Goal: Transaction & Acquisition: Purchase product/service

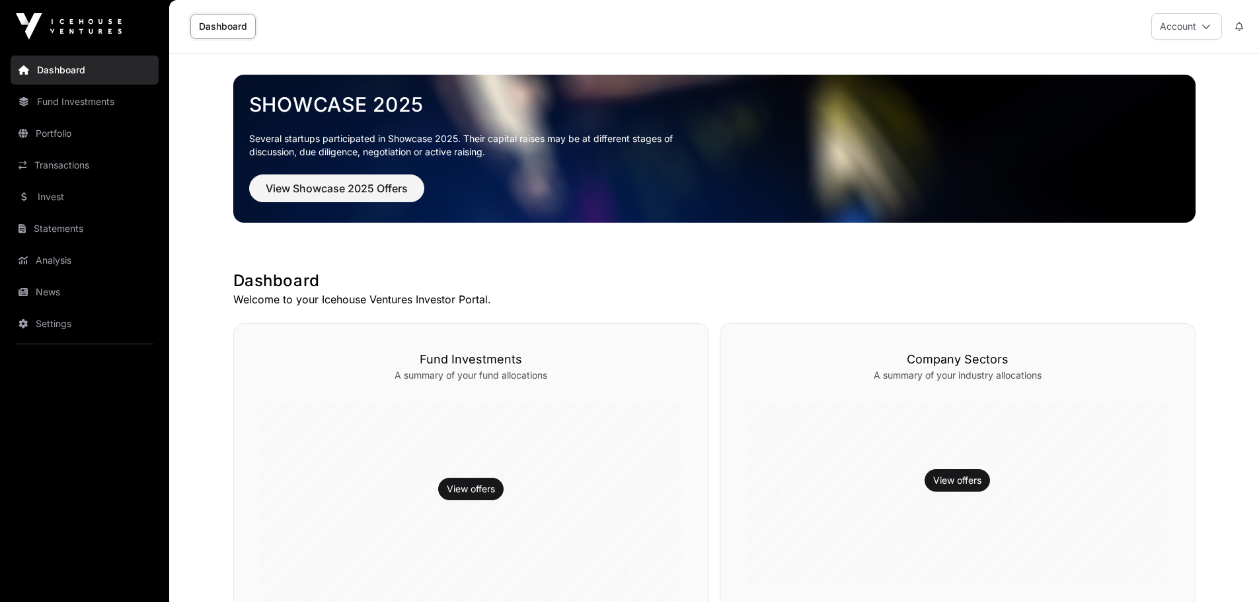
click at [67, 194] on link "Invest" at bounding box center [85, 196] width 148 height 29
click at [67, 196] on link "Invest" at bounding box center [85, 196] width 148 height 29
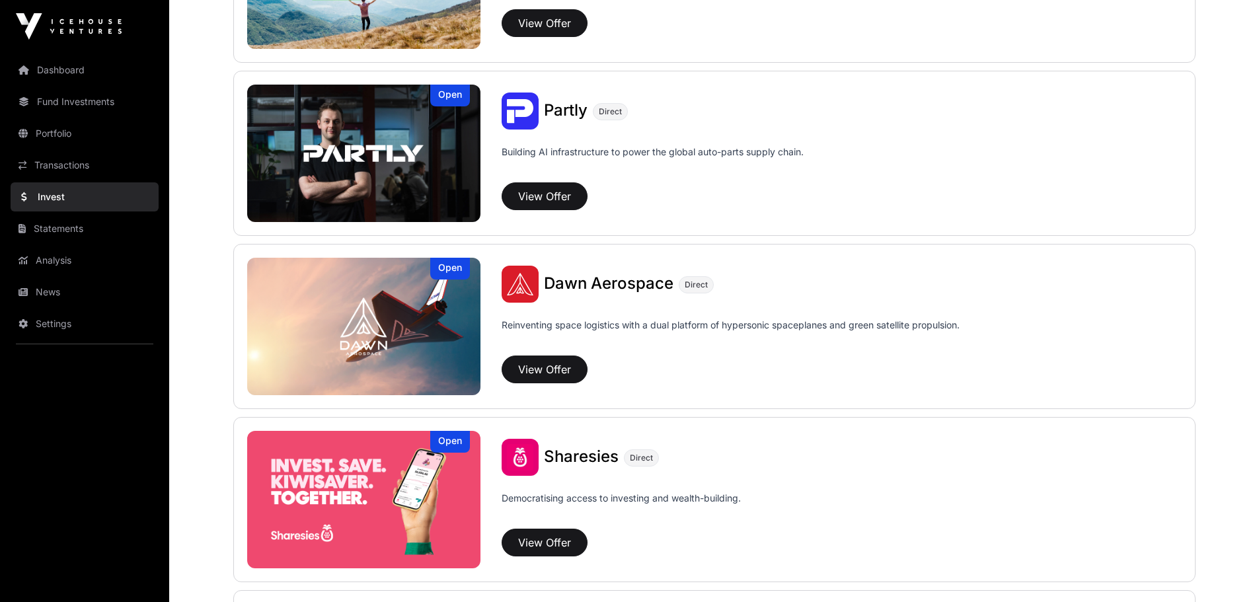
scroll to position [1322, 0]
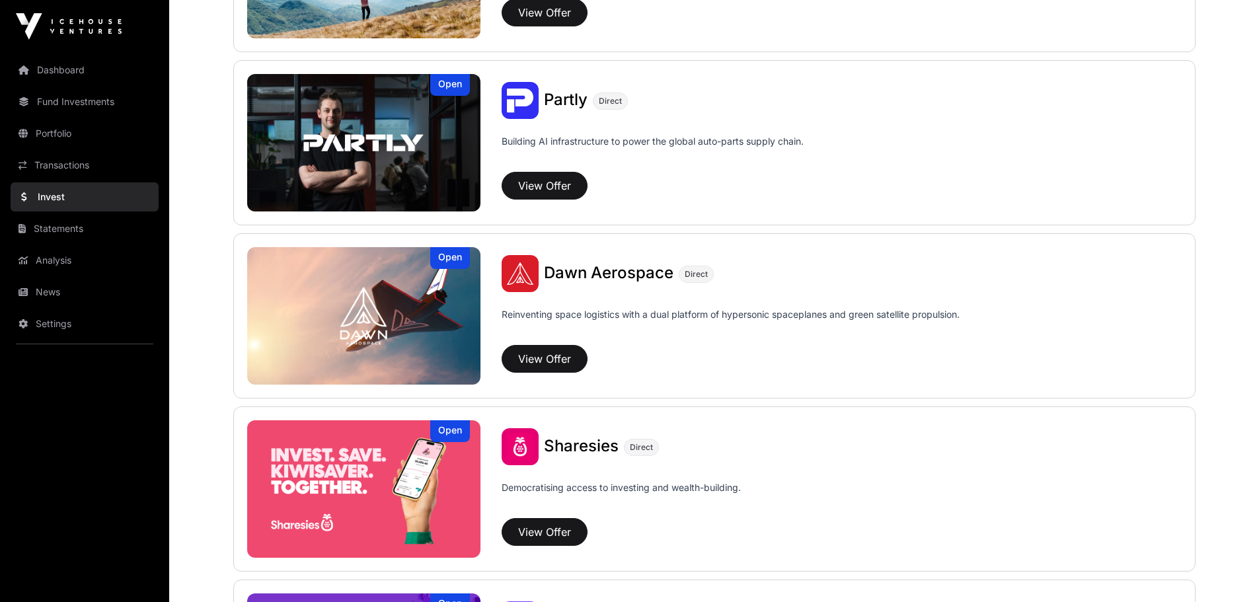
click at [327, 459] on img at bounding box center [364, 489] width 234 height 138
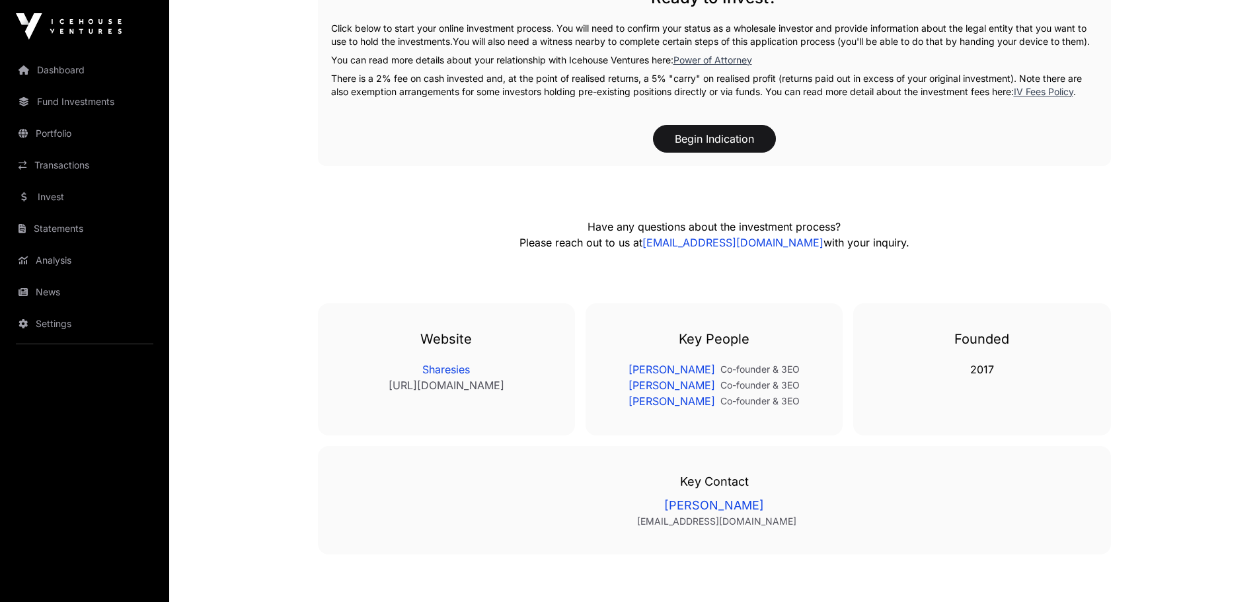
scroll to position [2065, 0]
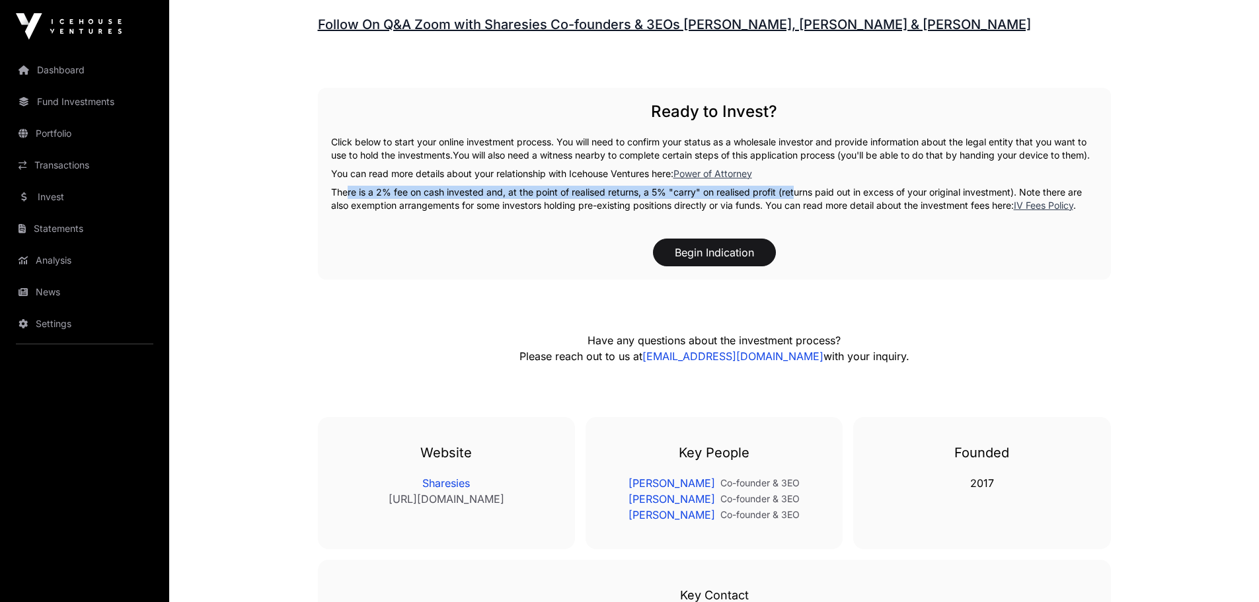
drag, startPoint x: 340, startPoint y: 188, endPoint x: 789, endPoint y: 190, distance: 448.2
click at [789, 190] on p "There is a 2% fee on cash invested and, at the point of realised returns, a 5% …" at bounding box center [714, 199] width 767 height 26
click at [1052, 200] on link "IV Fees Policy" at bounding box center [1043, 205] width 59 height 11
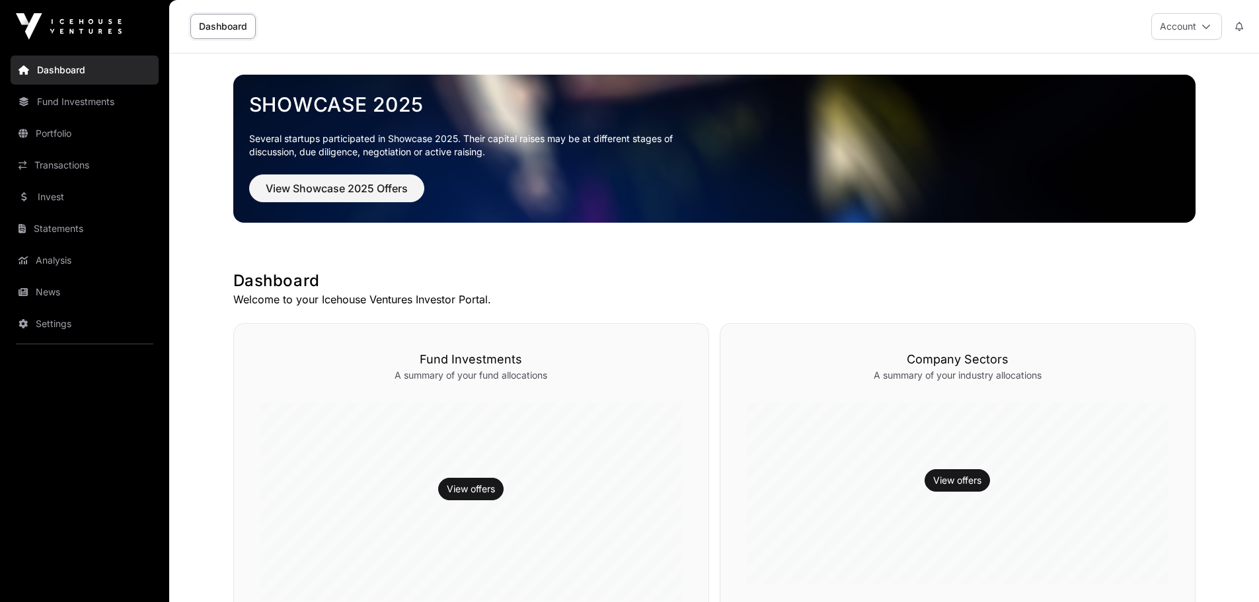
click at [64, 203] on link "Invest" at bounding box center [85, 196] width 148 height 29
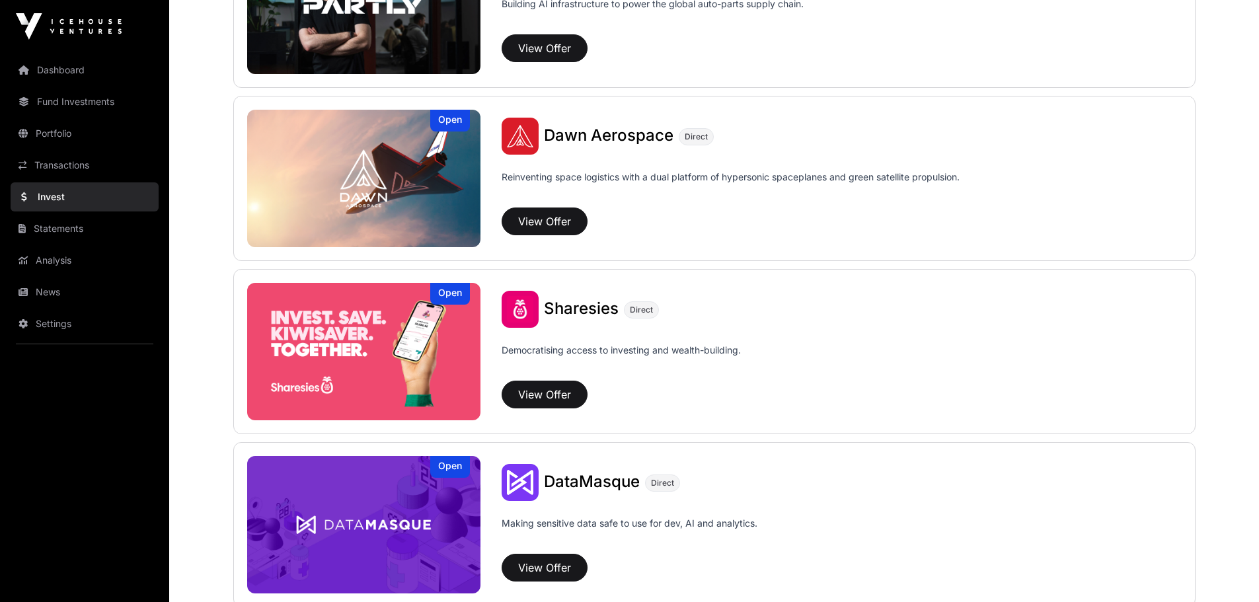
scroll to position [1454, 0]
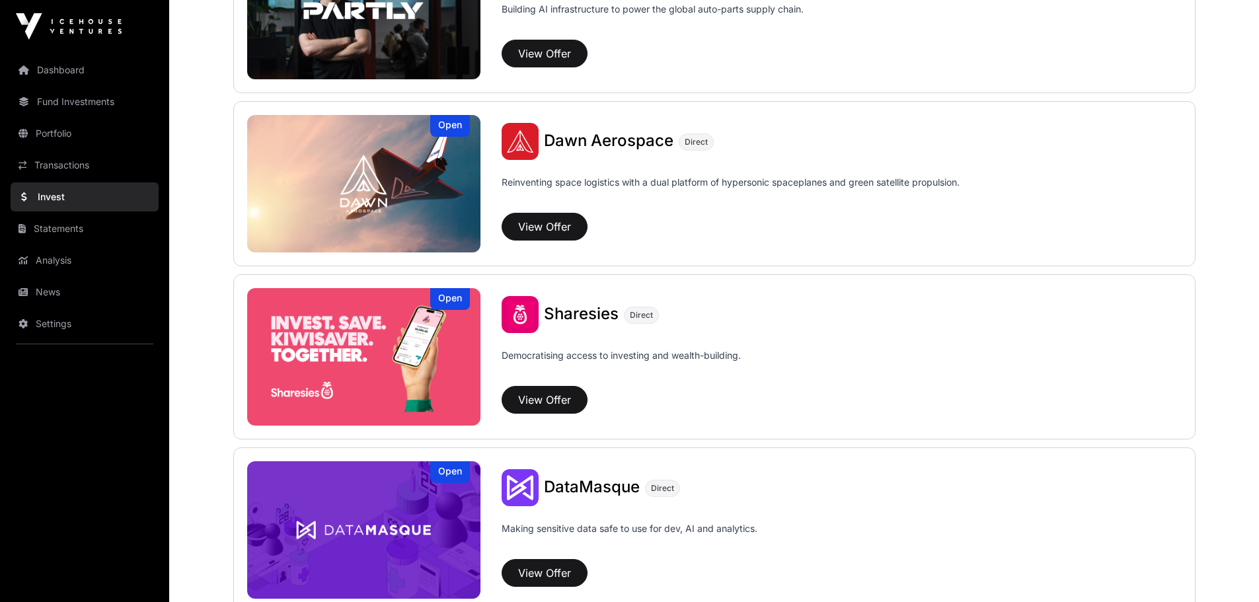
click at [405, 346] on img at bounding box center [364, 357] width 234 height 138
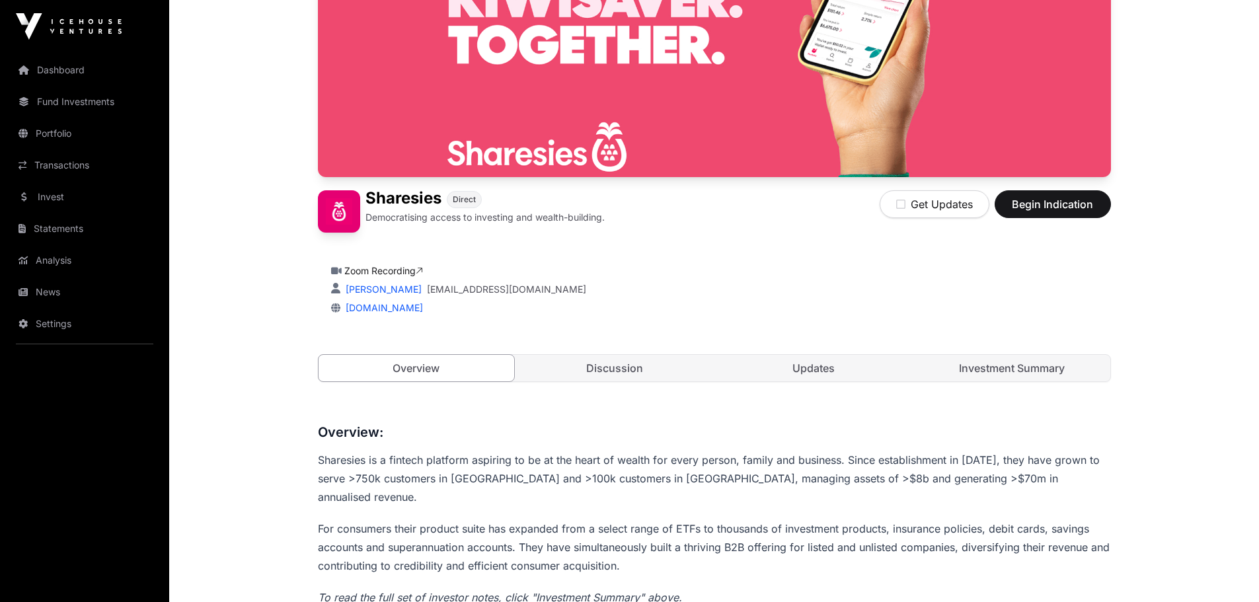
scroll to position [198, 0]
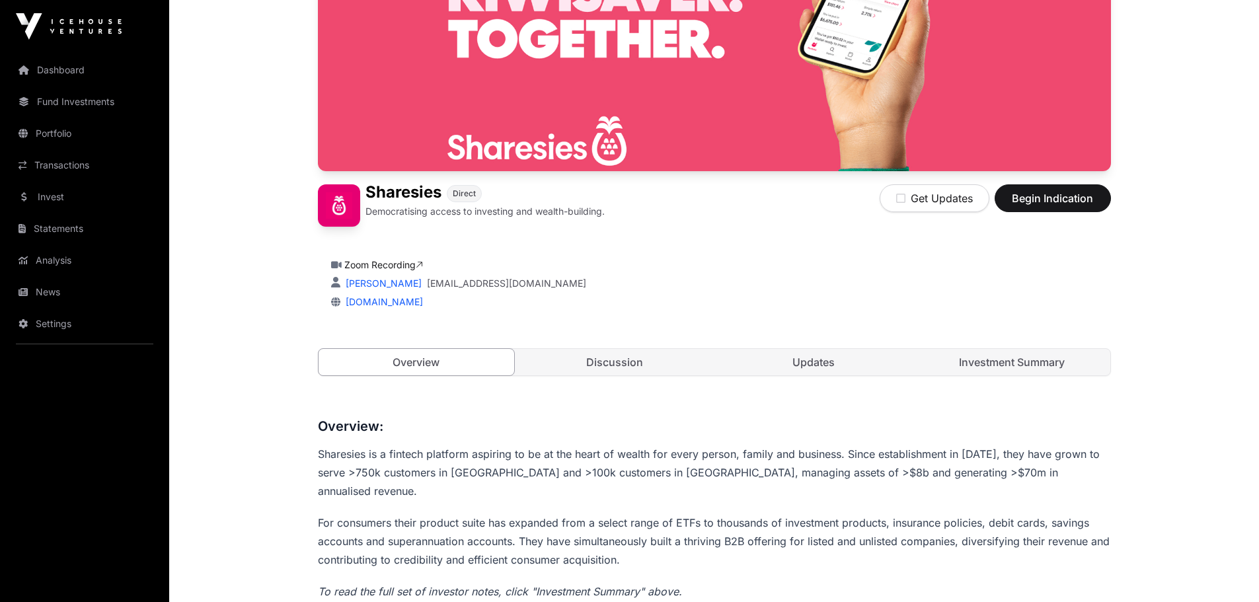
click at [993, 360] on link "Investment Summary" at bounding box center [1012, 362] width 196 height 26
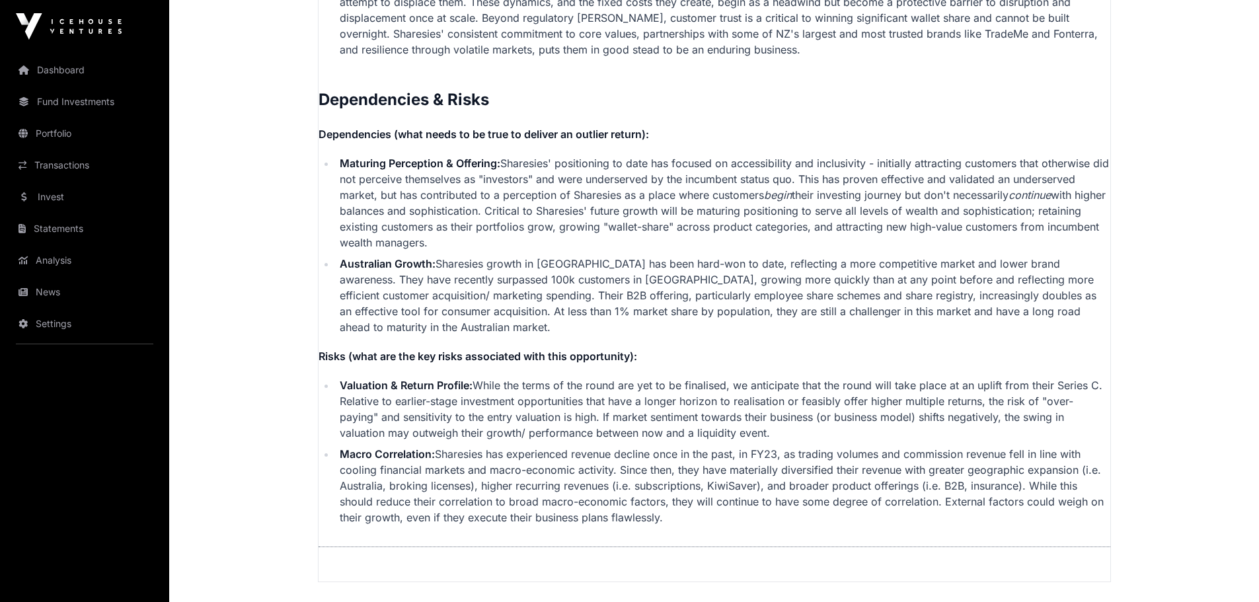
scroll to position [3239, 0]
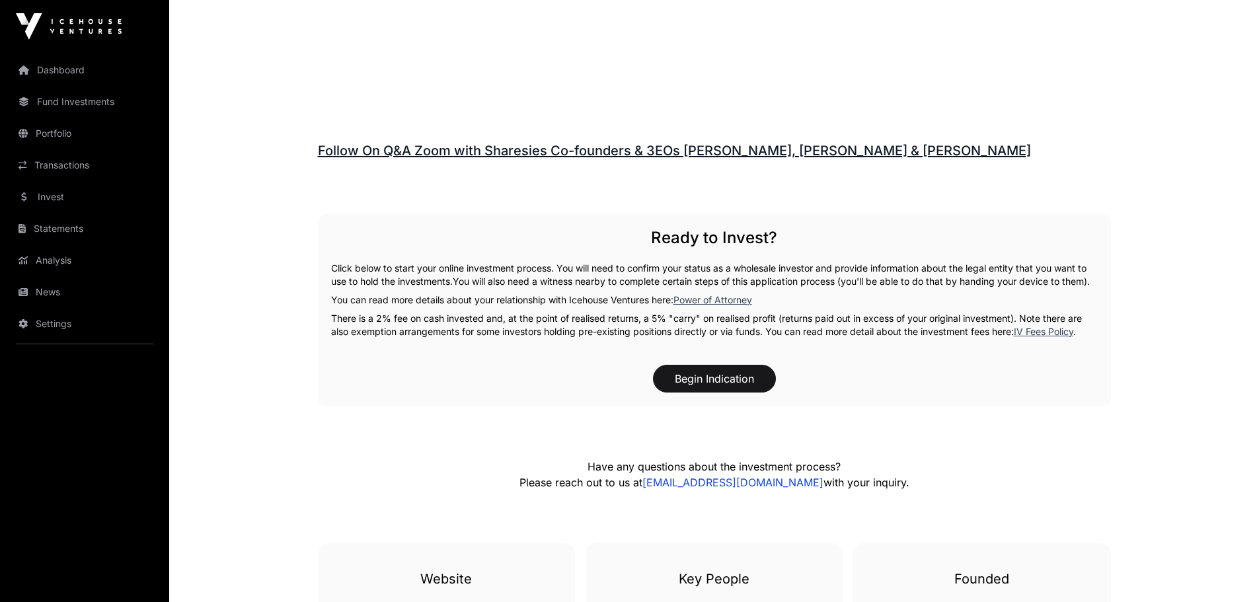
scroll to position [1983, 0]
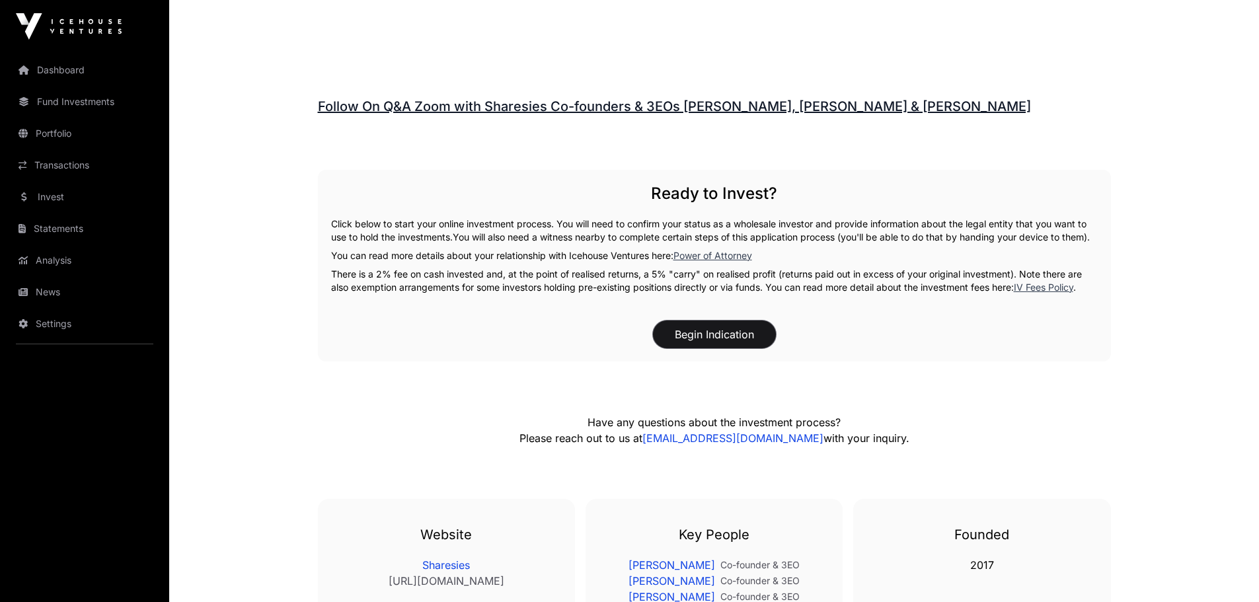
click at [718, 325] on button "Begin Indication" at bounding box center [714, 335] width 123 height 28
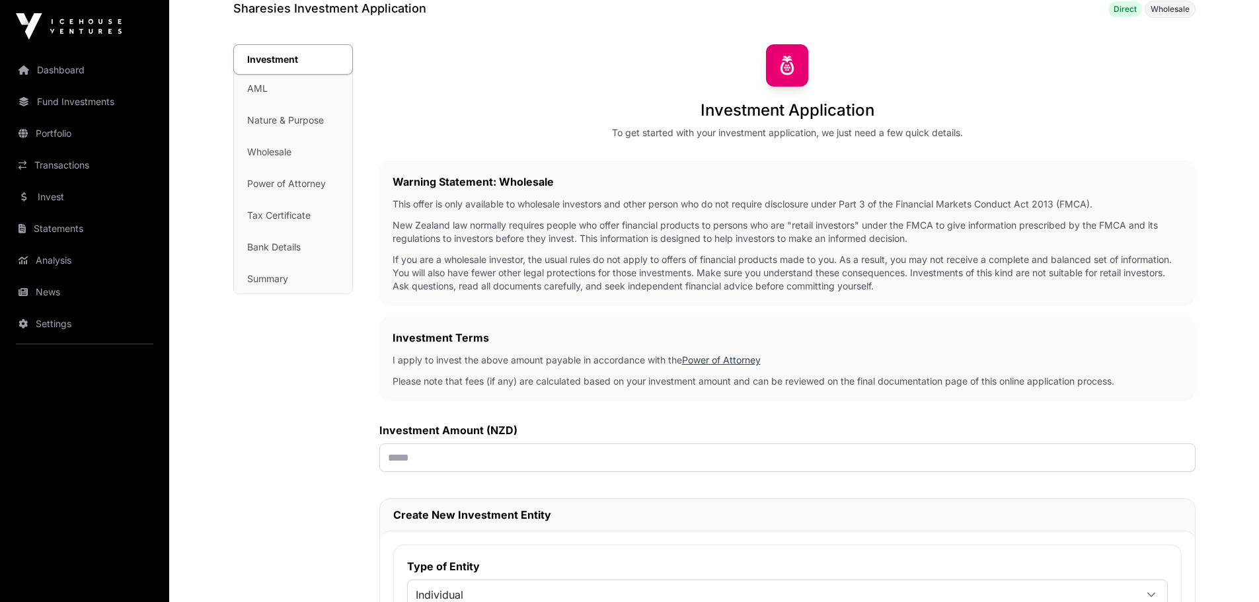
scroll to position [66, 0]
click at [528, 469] on input "text" at bounding box center [787, 459] width 816 height 28
type input "******"
click at [533, 407] on div "Investment Application To get started with your investment application, we just…" at bounding box center [787, 509] width 816 height 926
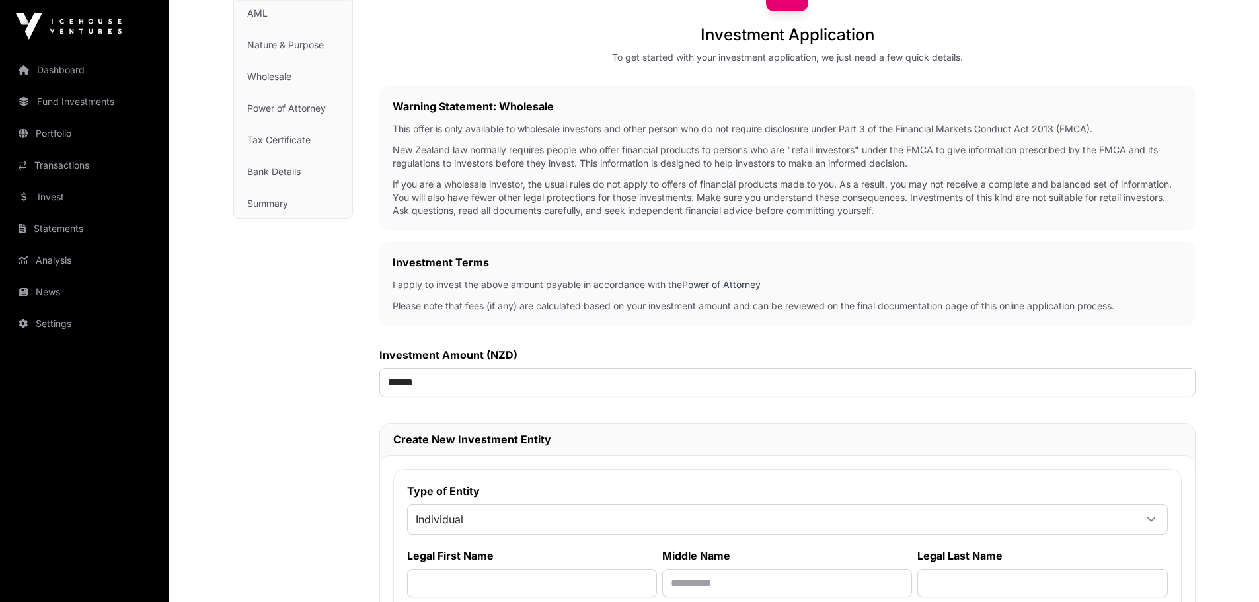
scroll to position [331, 0]
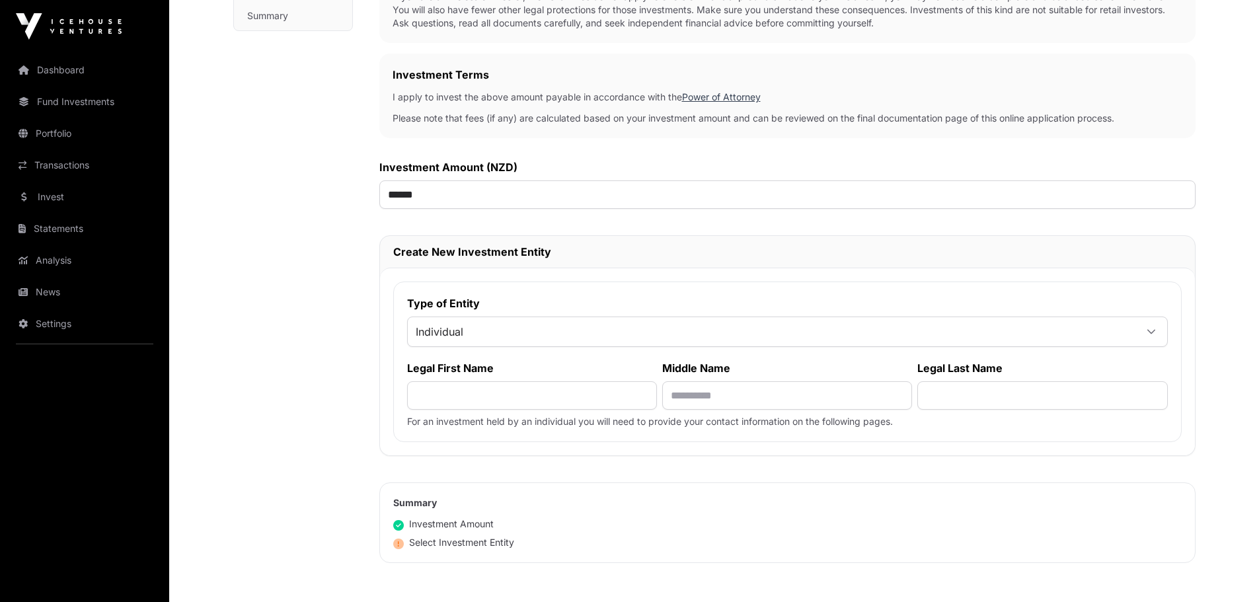
click at [517, 336] on span "Individual" at bounding box center [772, 332] width 728 height 24
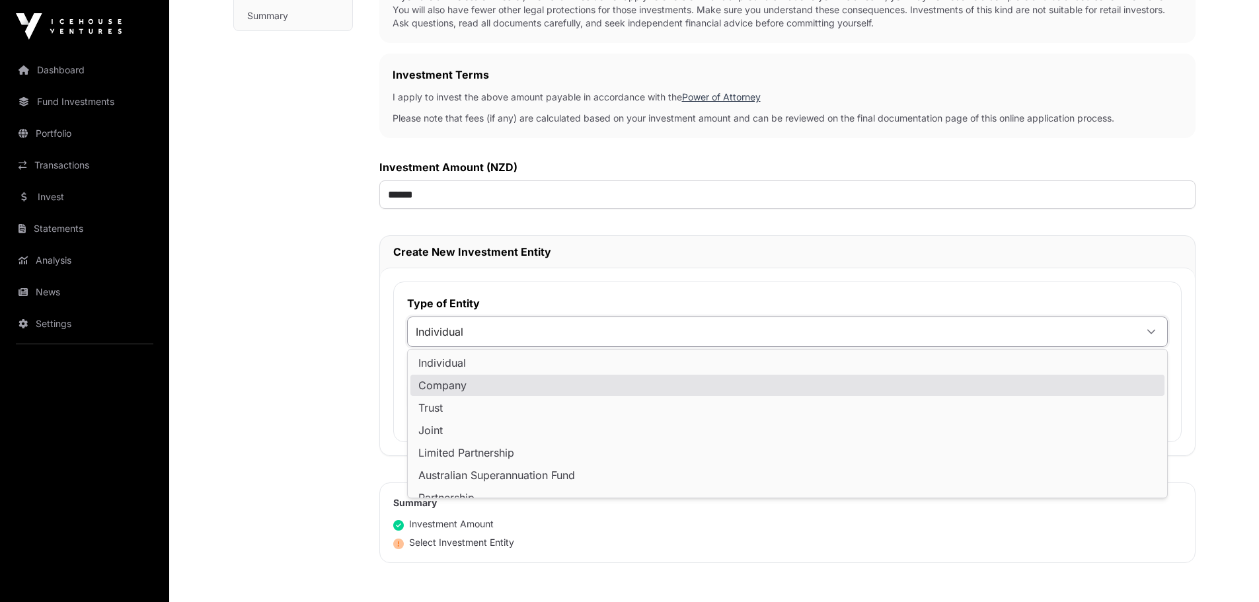
click at [481, 385] on li "Company" at bounding box center [788, 385] width 754 height 21
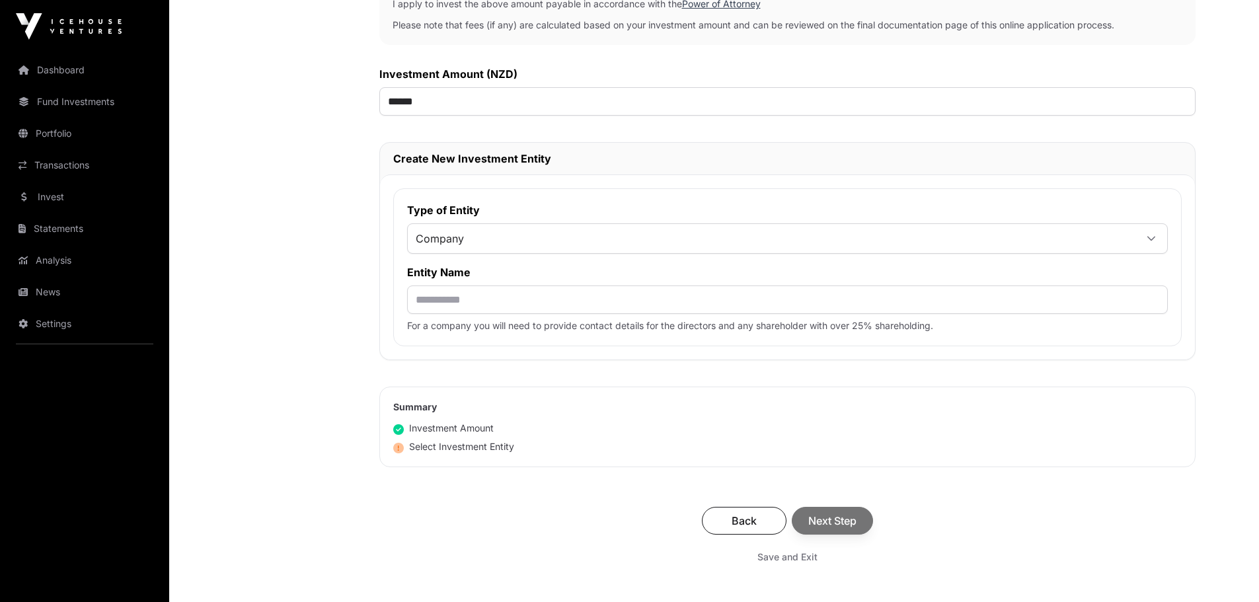
scroll to position [397, 0]
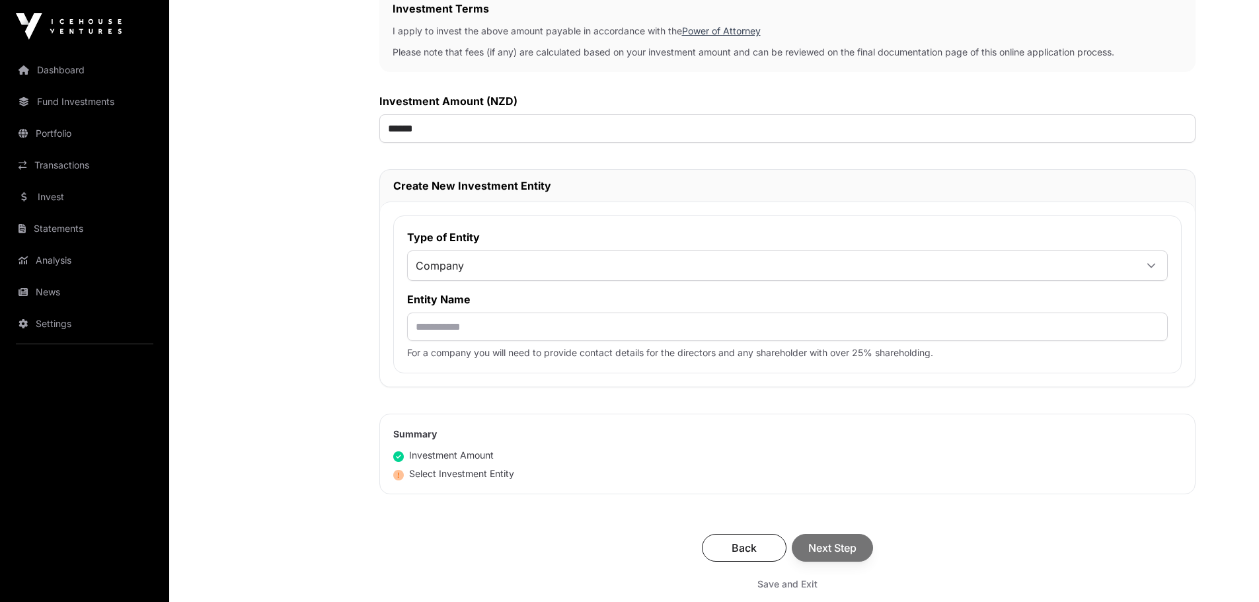
click at [445, 345] on div "Type of Entity Company Entity Name For a company you will need to provide conta…" at bounding box center [787, 295] width 789 height 158
click at [448, 335] on input "text" at bounding box center [787, 327] width 761 height 28
type input "*"
type input "**********"
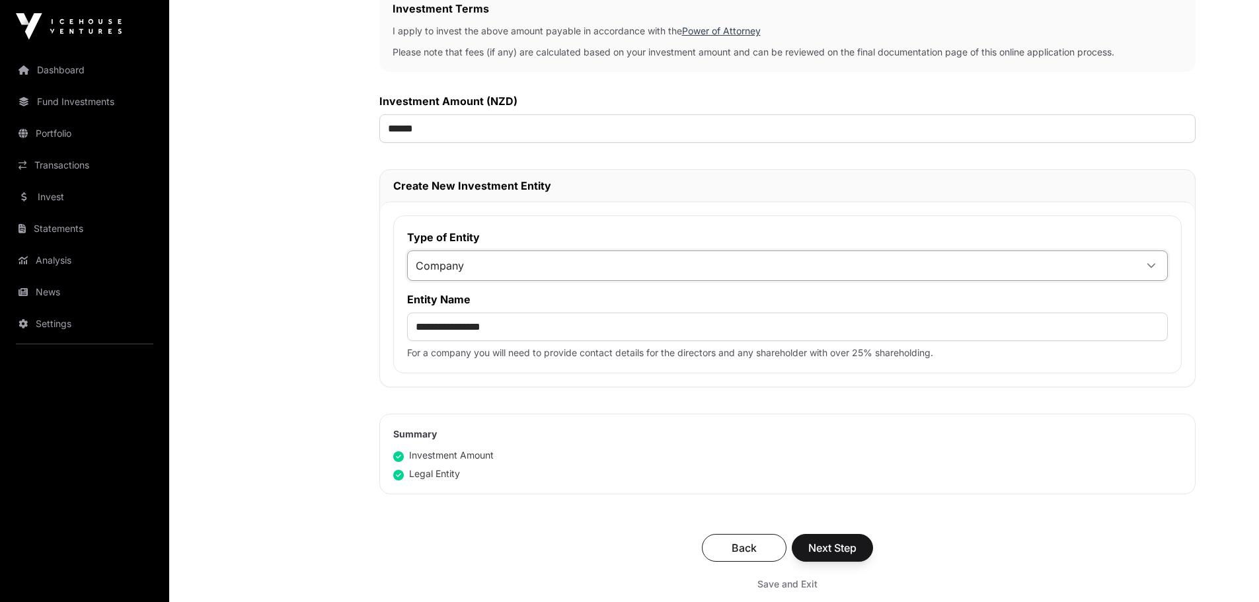
click at [522, 269] on span "Company" at bounding box center [772, 266] width 728 height 24
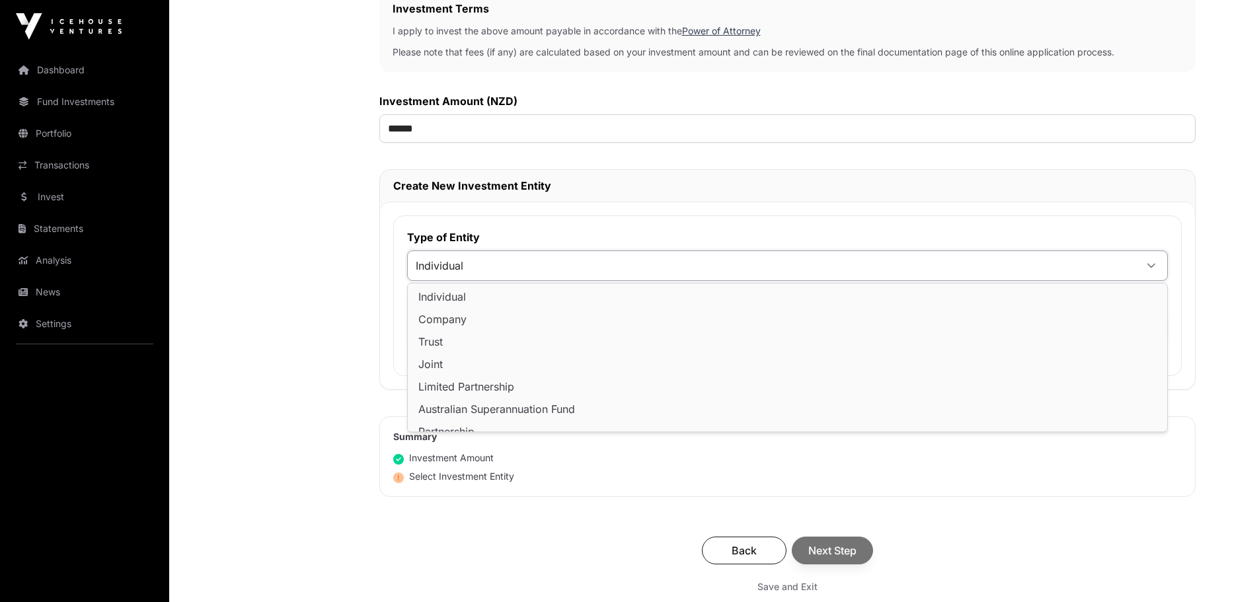
click at [503, 296] on li "Individual" at bounding box center [788, 296] width 754 height 21
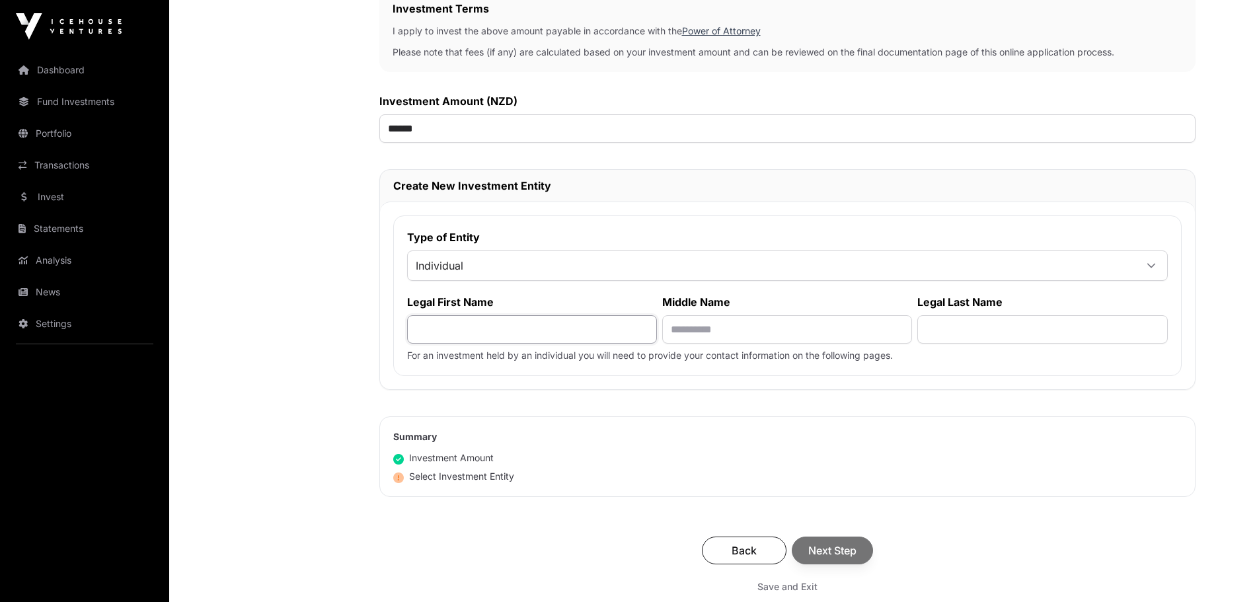
click at [477, 331] on input "text" at bounding box center [532, 329] width 250 height 28
type input "*******"
type input "*****"
click at [842, 557] on span "Next Step" at bounding box center [832, 551] width 48 height 16
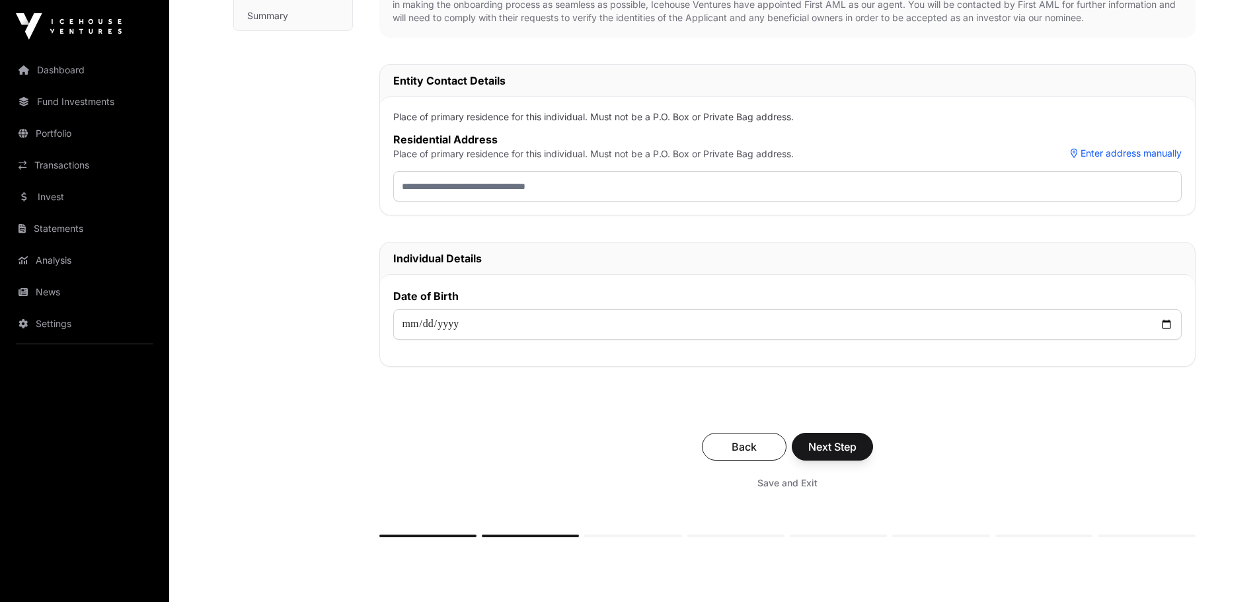
scroll to position [264, 0]
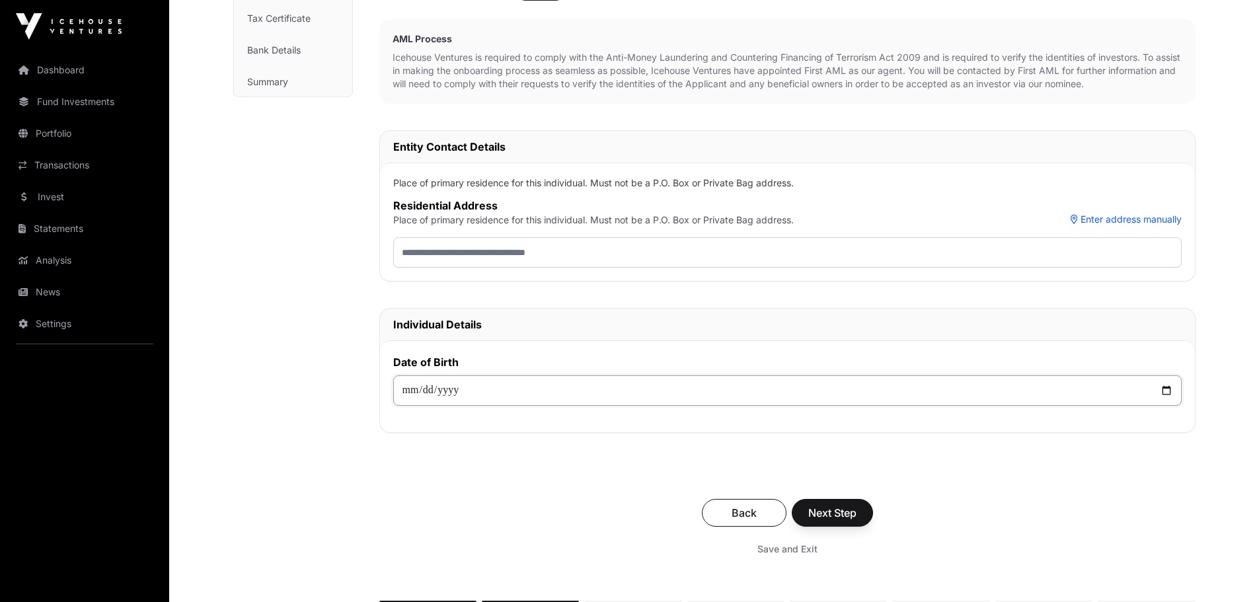
click at [404, 387] on input "date" at bounding box center [787, 390] width 789 height 30
type input "**********"
click at [439, 260] on input "text" at bounding box center [787, 252] width 789 height 30
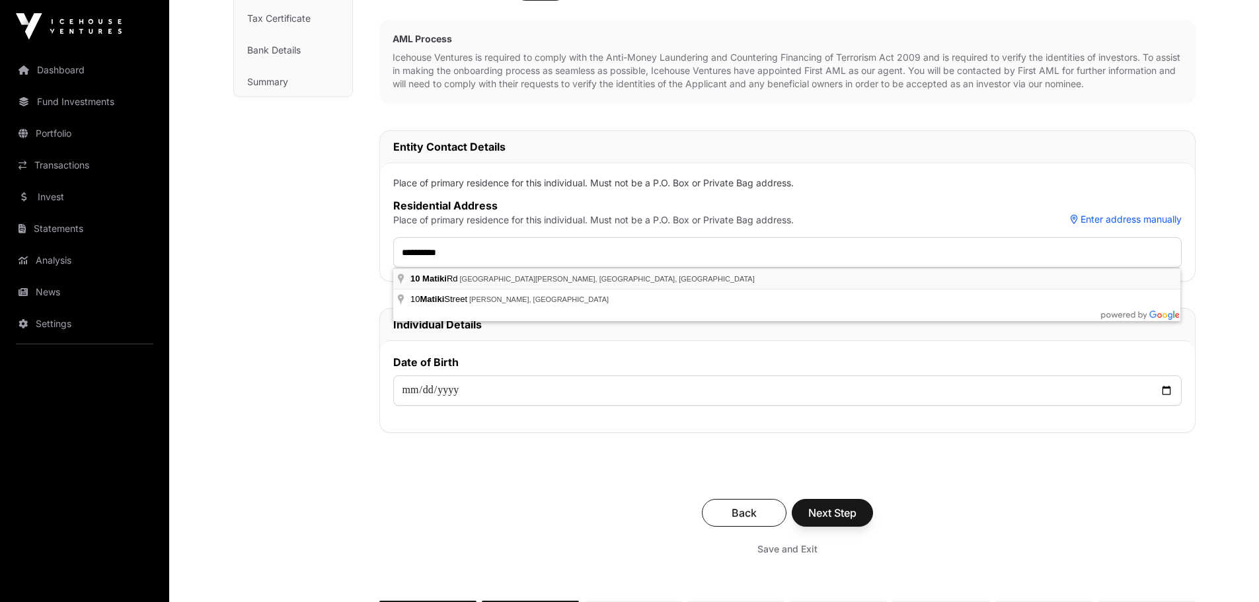
type input "**********"
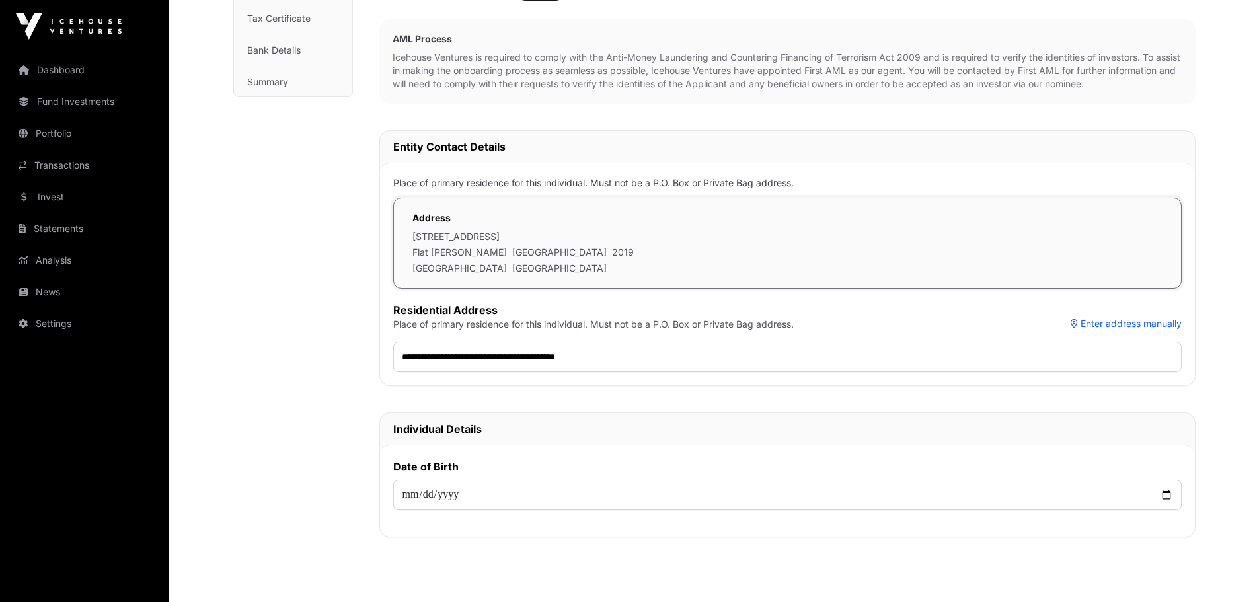
click at [287, 372] on div "AML Investment AML Nature & Purpose Wholesale Power of Attorney Tax Certificate…" at bounding box center [293, 304] width 120 height 914
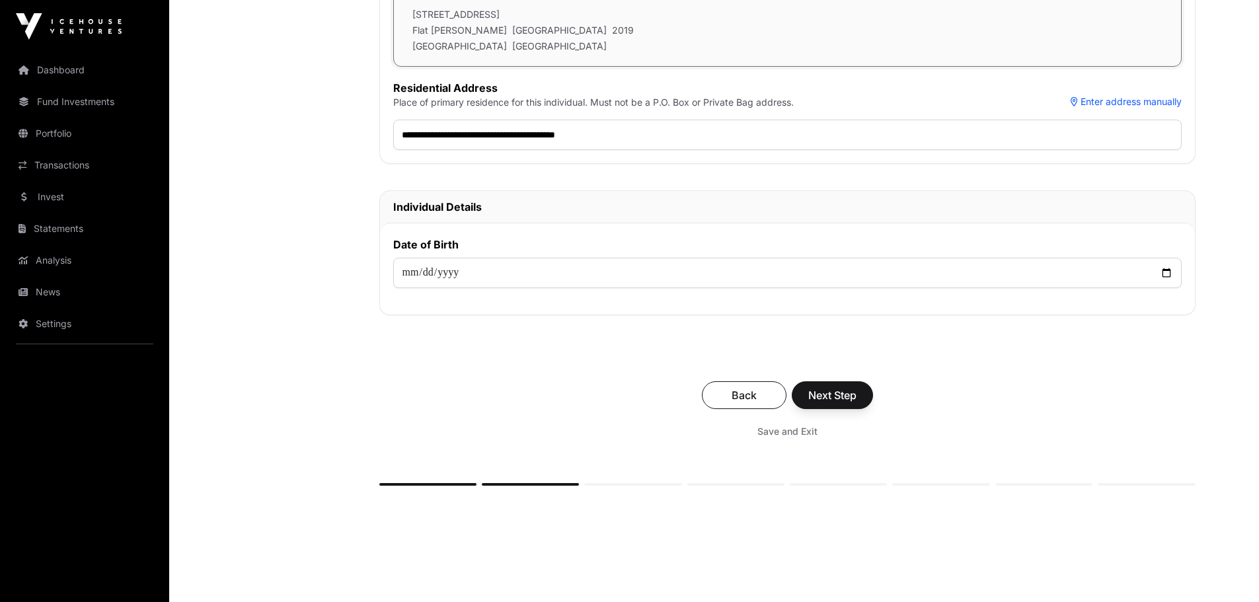
scroll to position [529, 0]
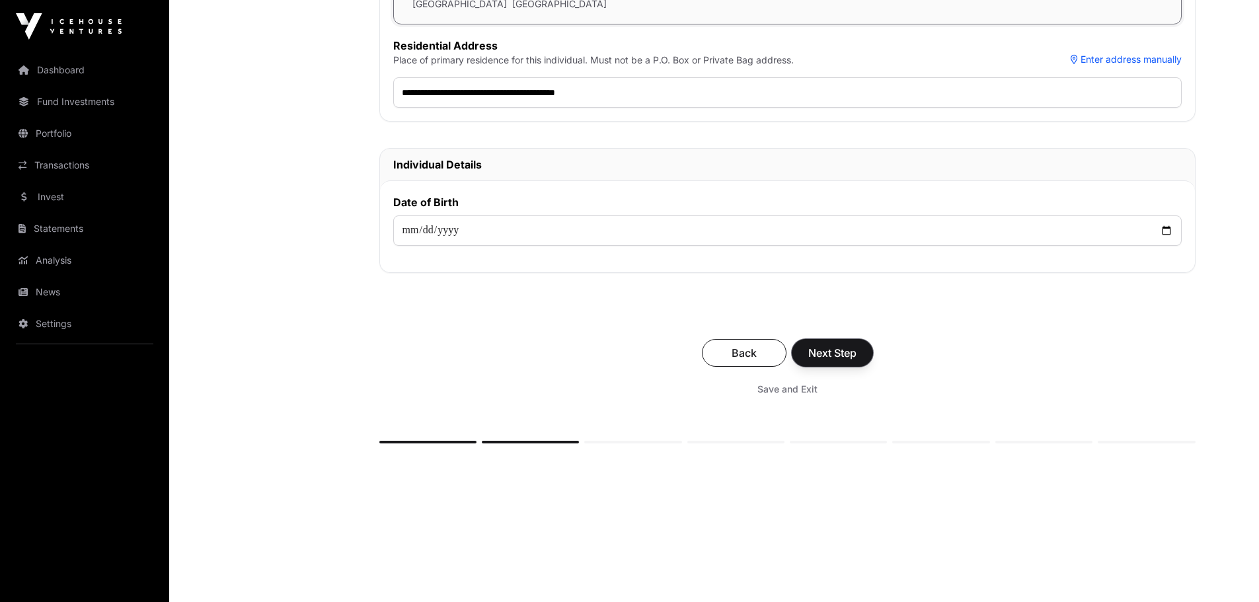
click at [840, 351] on span "Next Step" at bounding box center [832, 353] width 48 height 16
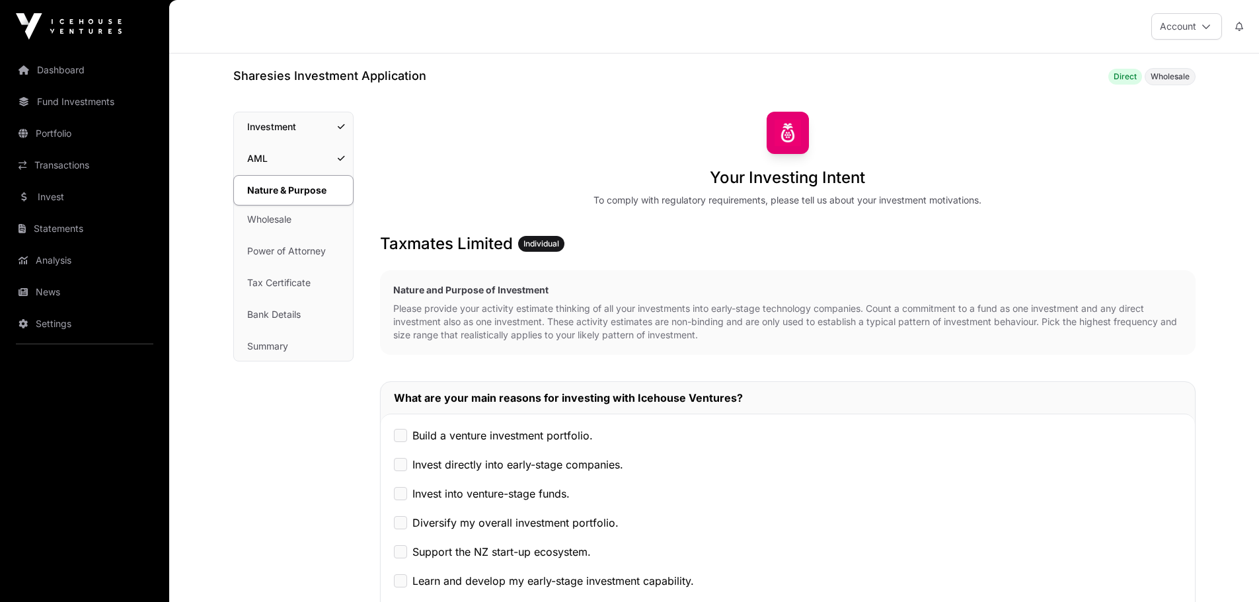
click at [251, 132] on link "Investment" at bounding box center [293, 126] width 119 height 29
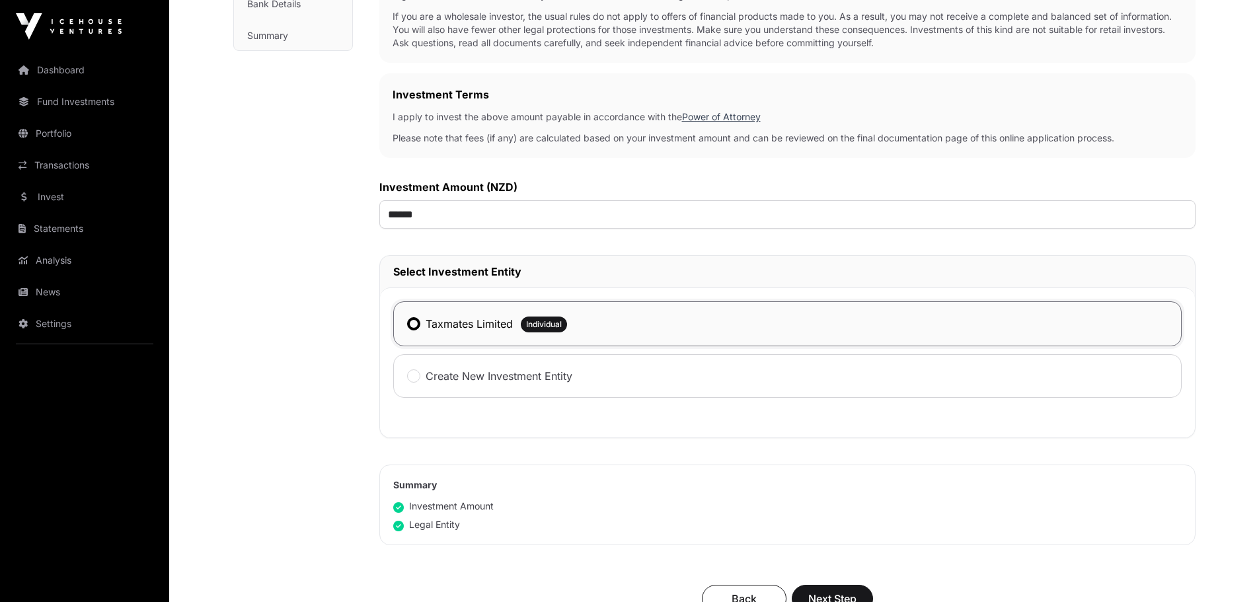
scroll to position [331, 0]
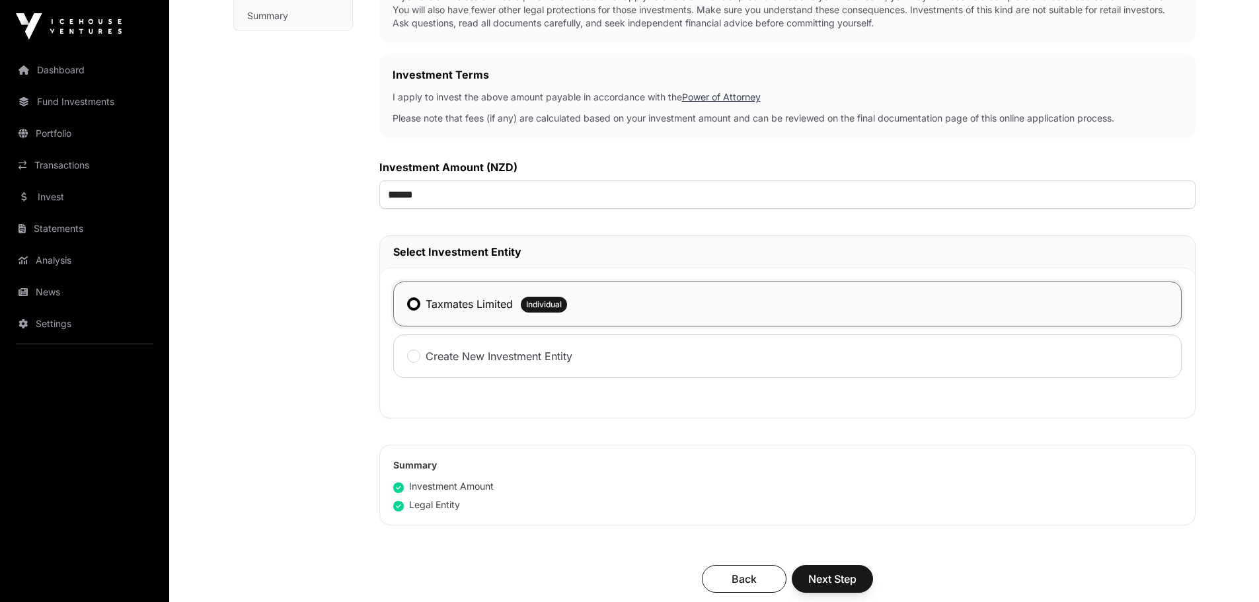
click at [541, 309] on span "Individual" at bounding box center [544, 304] width 36 height 11
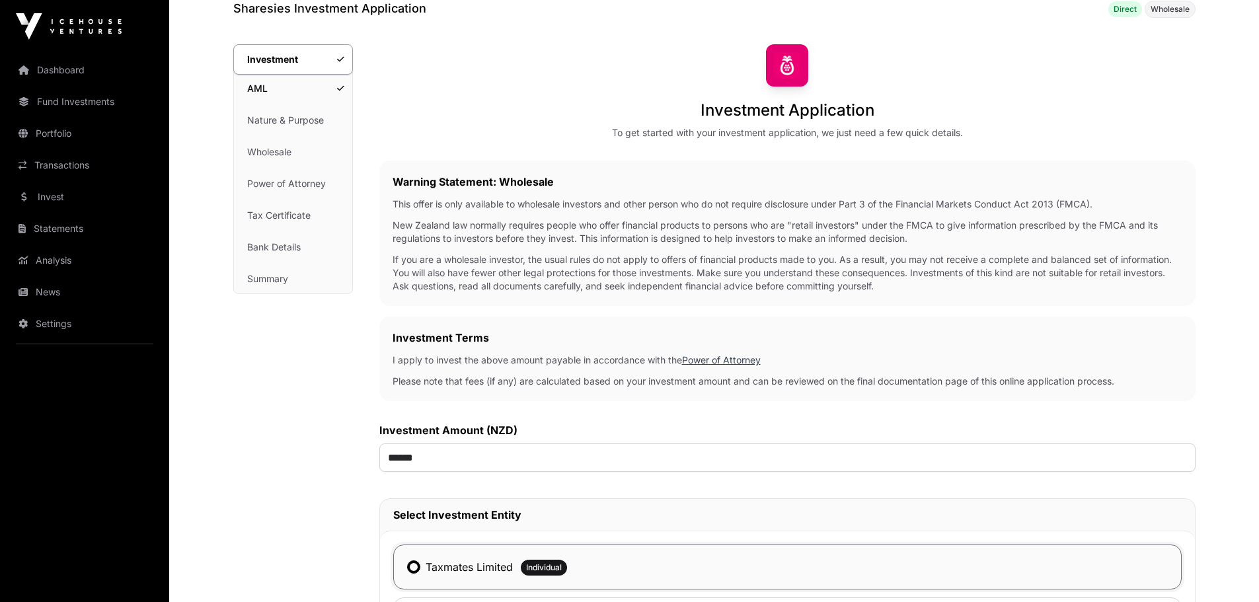
scroll to position [66, 0]
click at [261, 69] on link "Investment" at bounding box center [293, 61] width 120 height 30
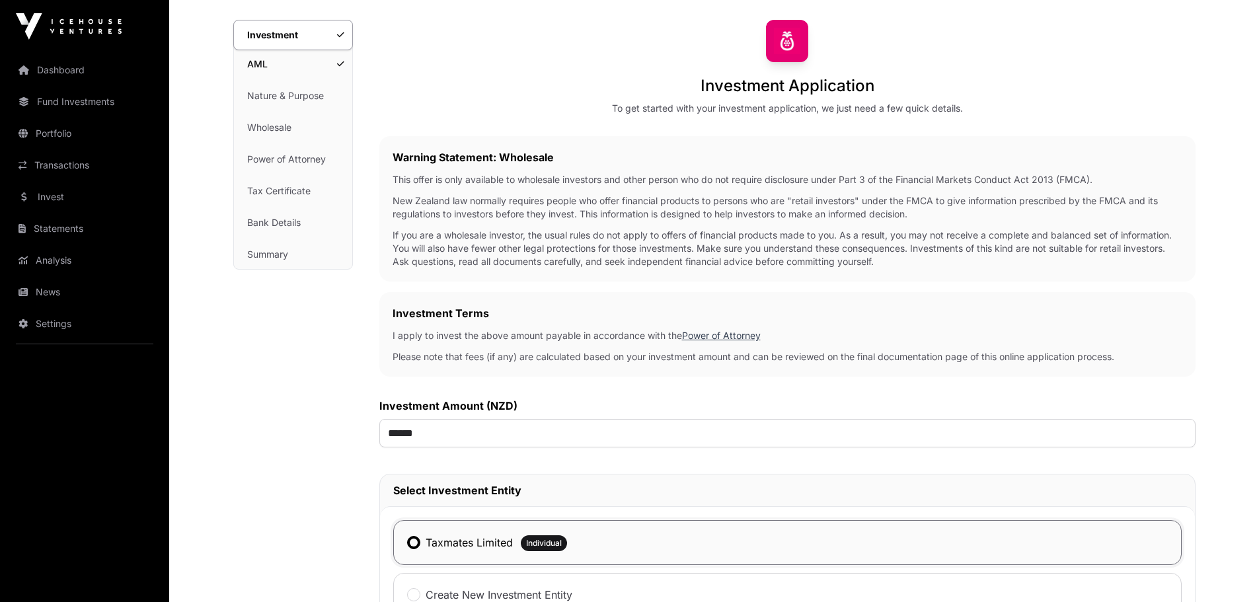
scroll to position [331, 0]
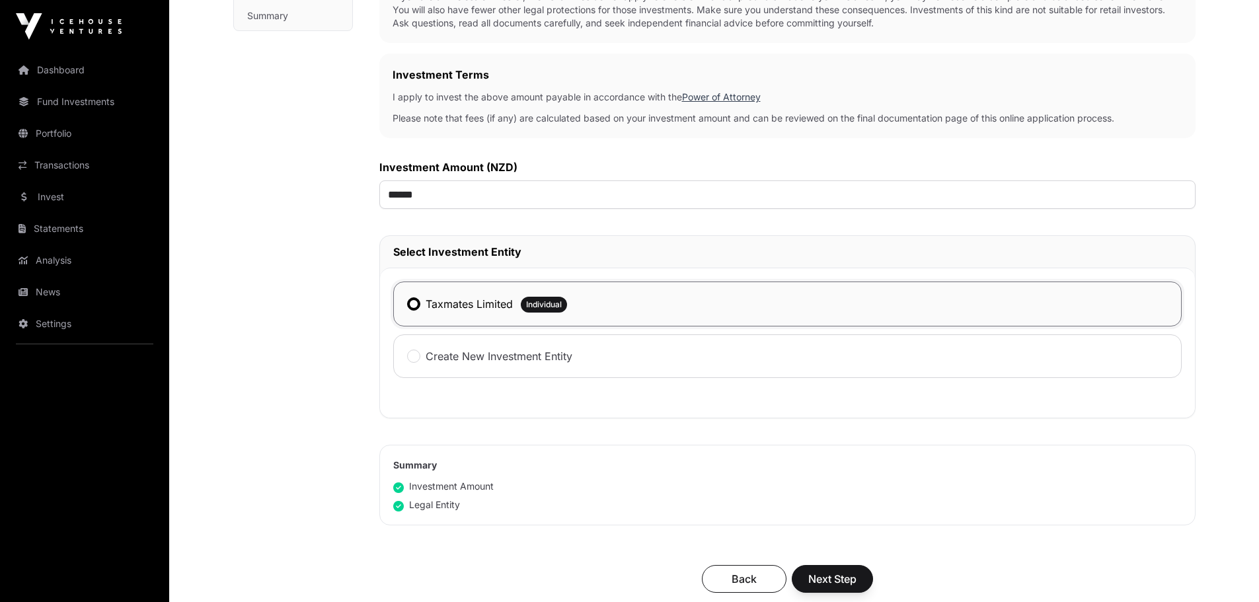
drag, startPoint x: 465, startPoint y: 305, endPoint x: 477, endPoint y: 304, distance: 11.9
click at [467, 305] on label "Taxmates Limited" at bounding box center [469, 304] width 87 height 16
click at [562, 303] on span "Individual" at bounding box center [544, 304] width 36 height 11
click at [746, 586] on span "Back" at bounding box center [745, 579] width 52 height 16
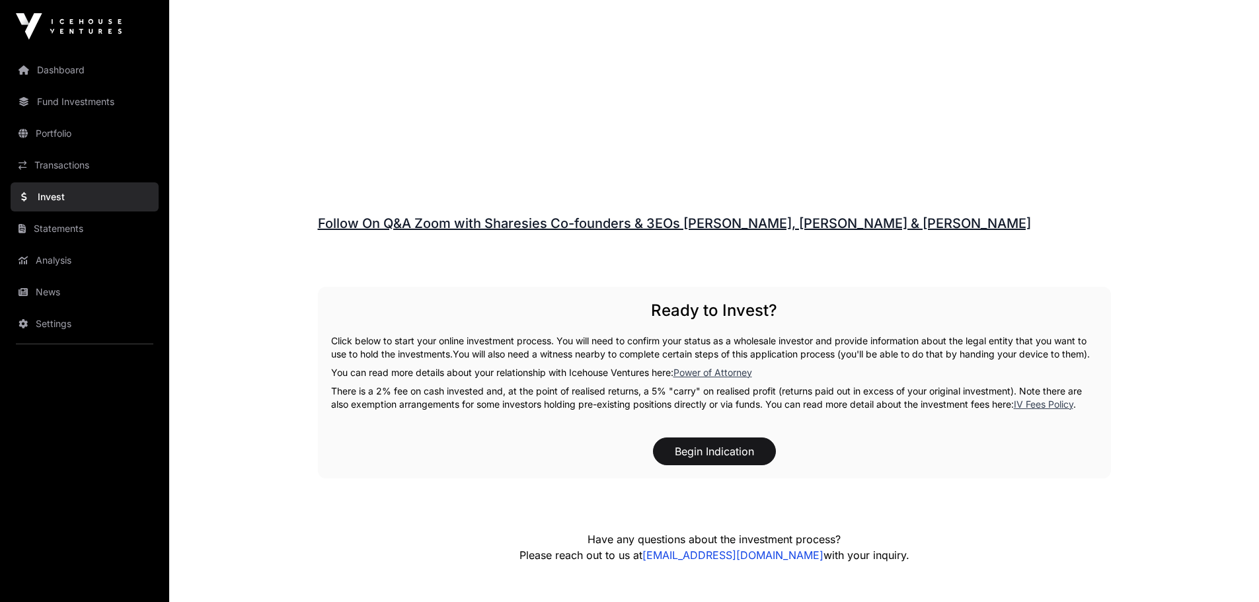
scroll to position [2115, 0]
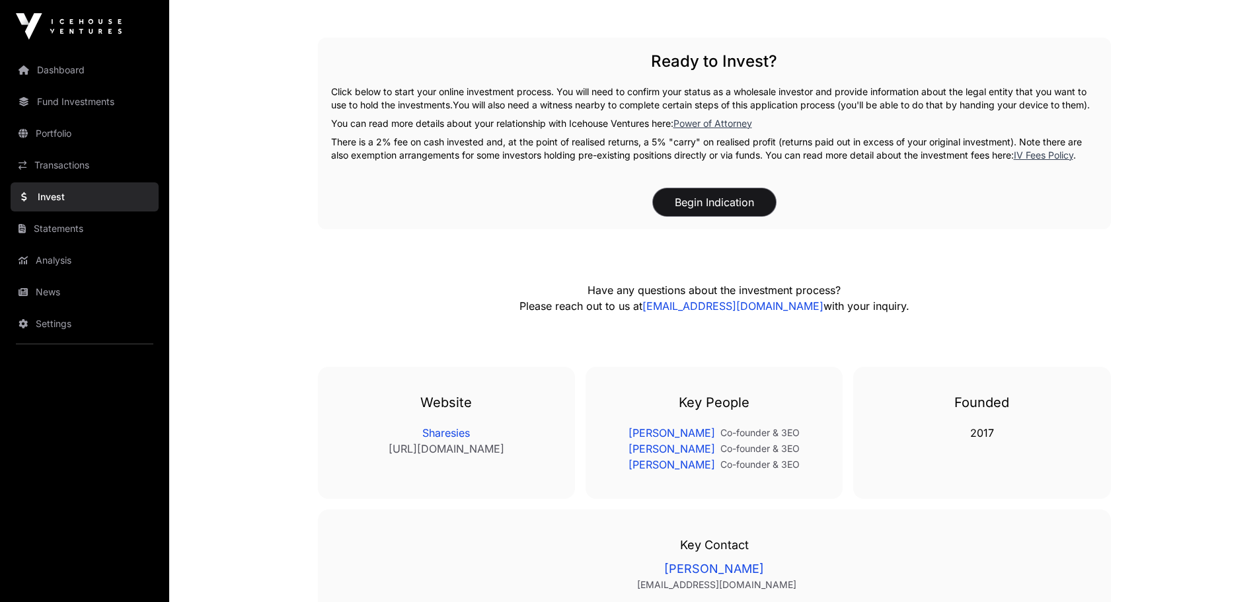
click at [711, 192] on button "Begin Indication" at bounding box center [714, 202] width 123 height 28
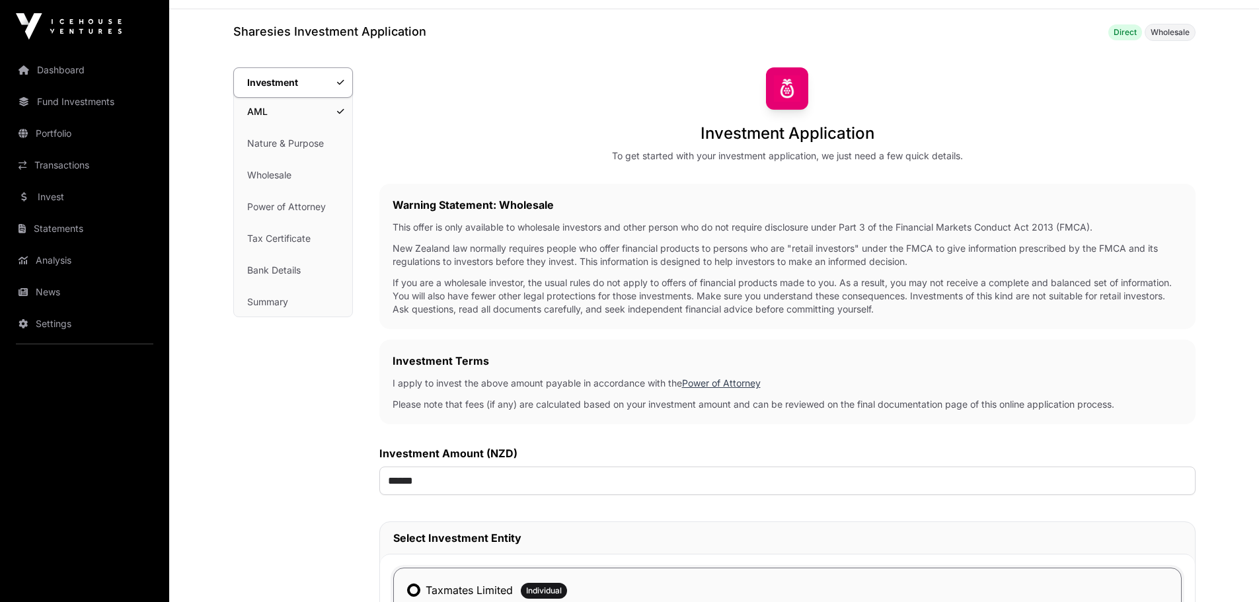
scroll to position [264, 0]
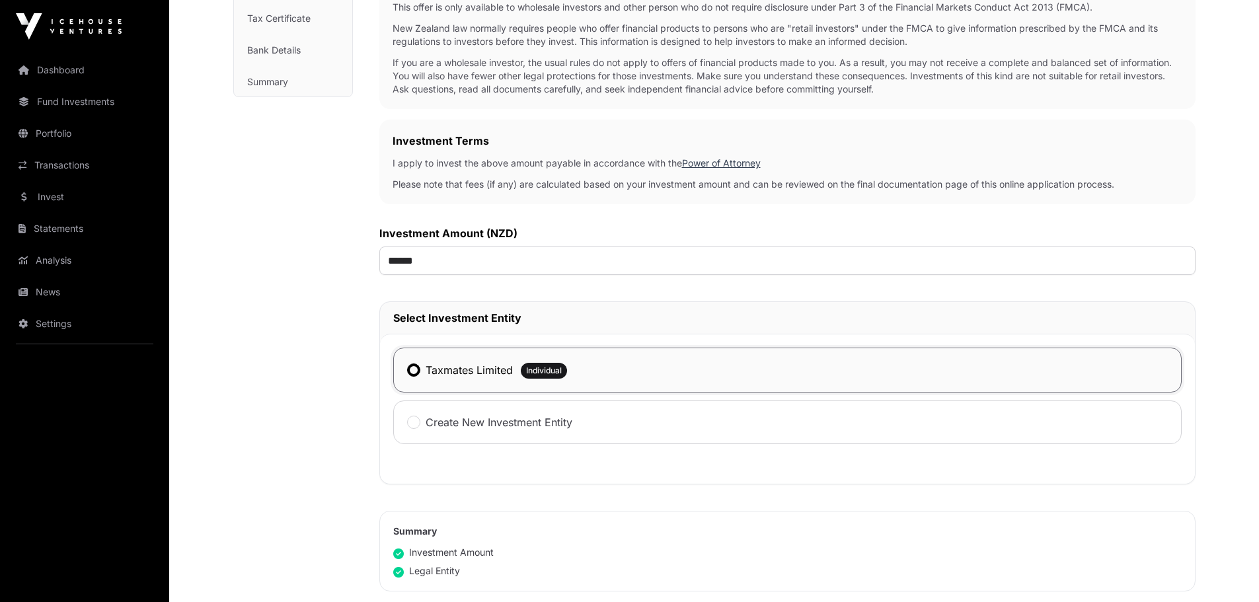
click at [502, 374] on label "Taxmates Limited" at bounding box center [469, 370] width 87 height 16
click at [489, 421] on label "Create New Investment Entity" at bounding box center [499, 422] width 147 height 16
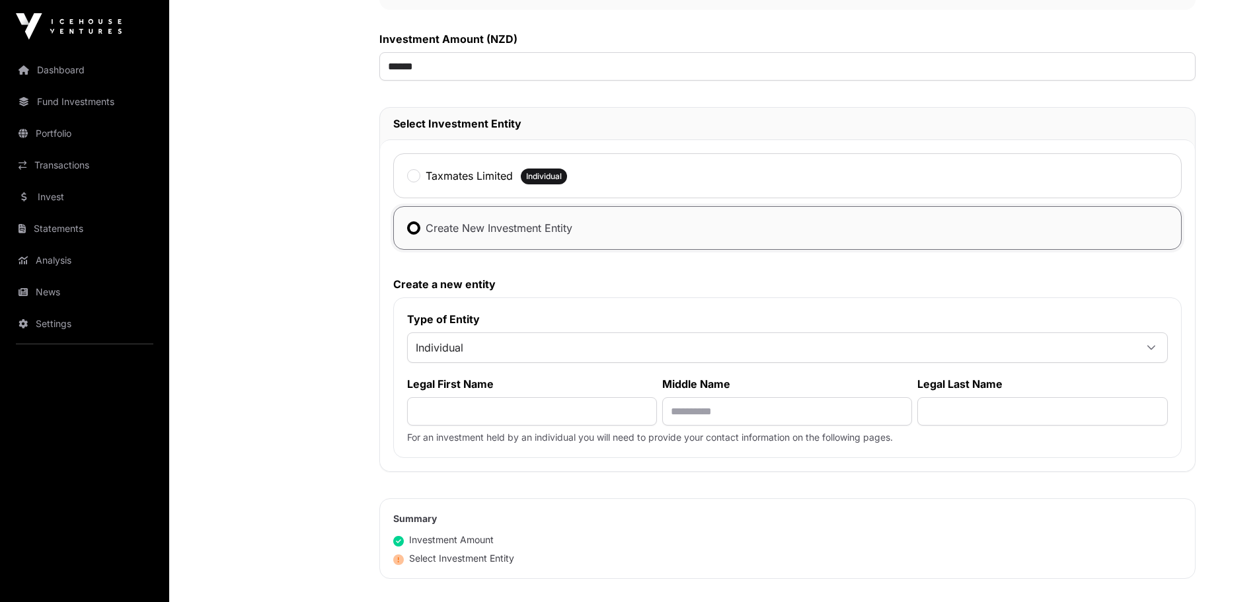
scroll to position [463, 0]
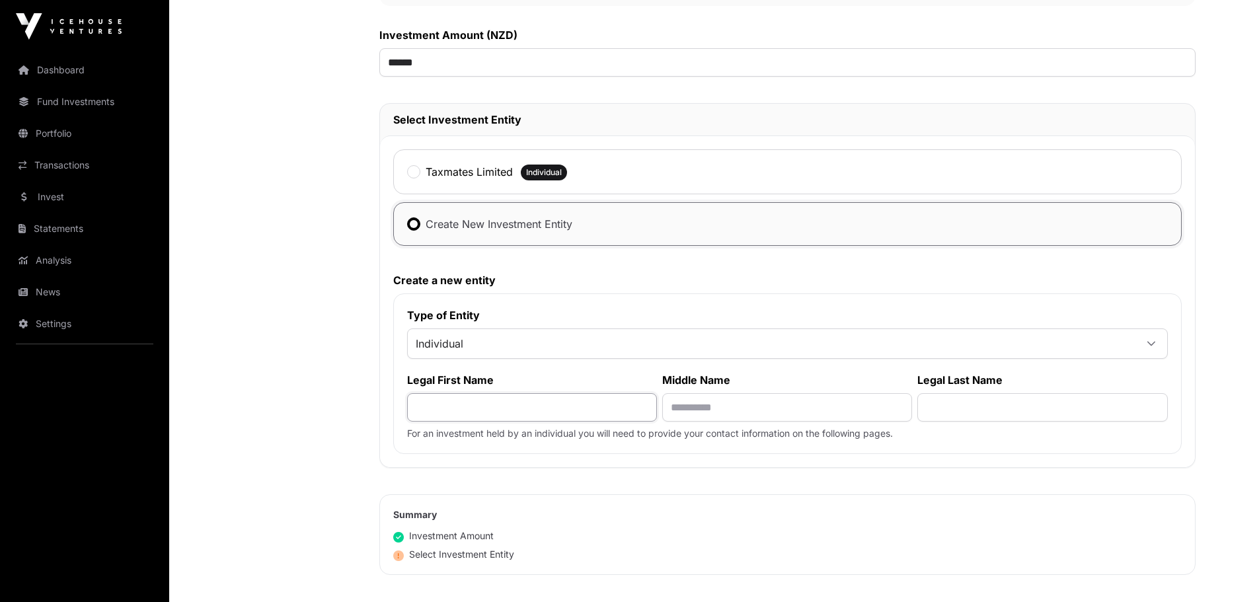
click at [449, 413] on input "text" at bounding box center [532, 407] width 250 height 28
type input "*******"
type input "*****"
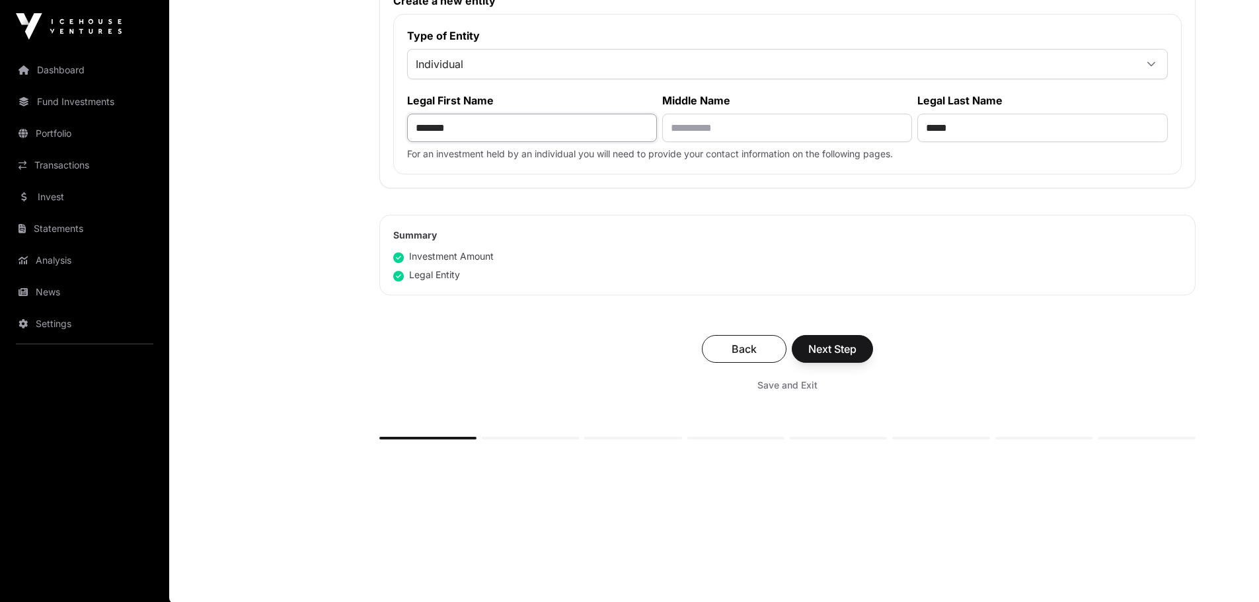
scroll to position [748, 0]
click at [861, 342] on button "Next Step" at bounding box center [832, 348] width 81 height 28
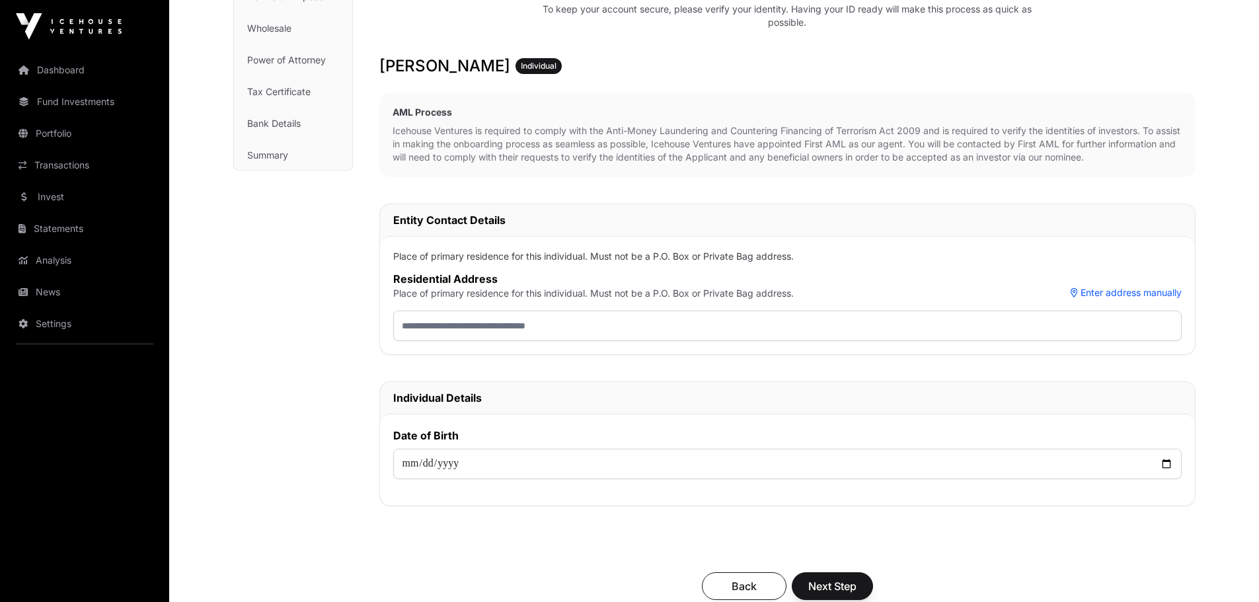
scroll to position [198, 0]
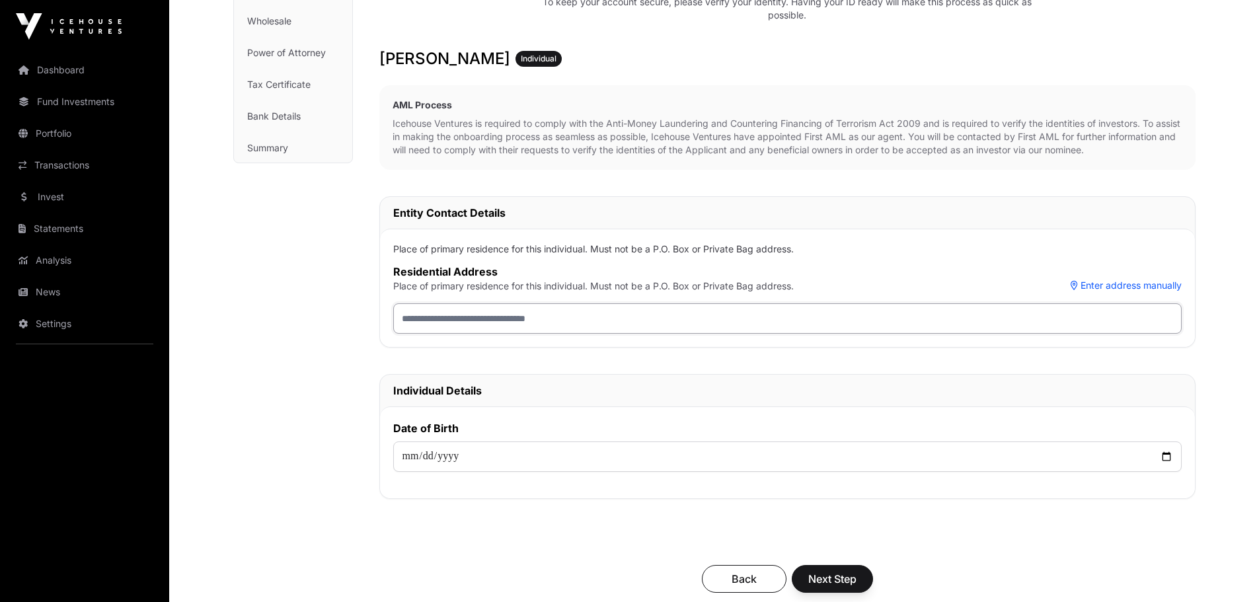
click at [502, 311] on input "text" at bounding box center [787, 318] width 789 height 30
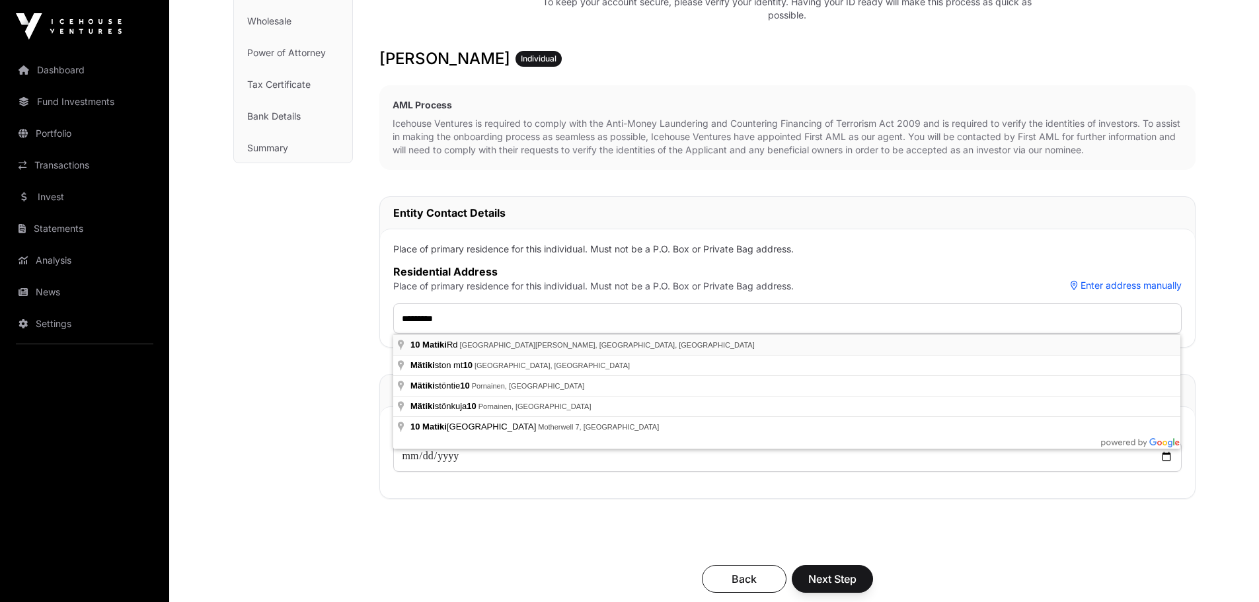
type input "**********"
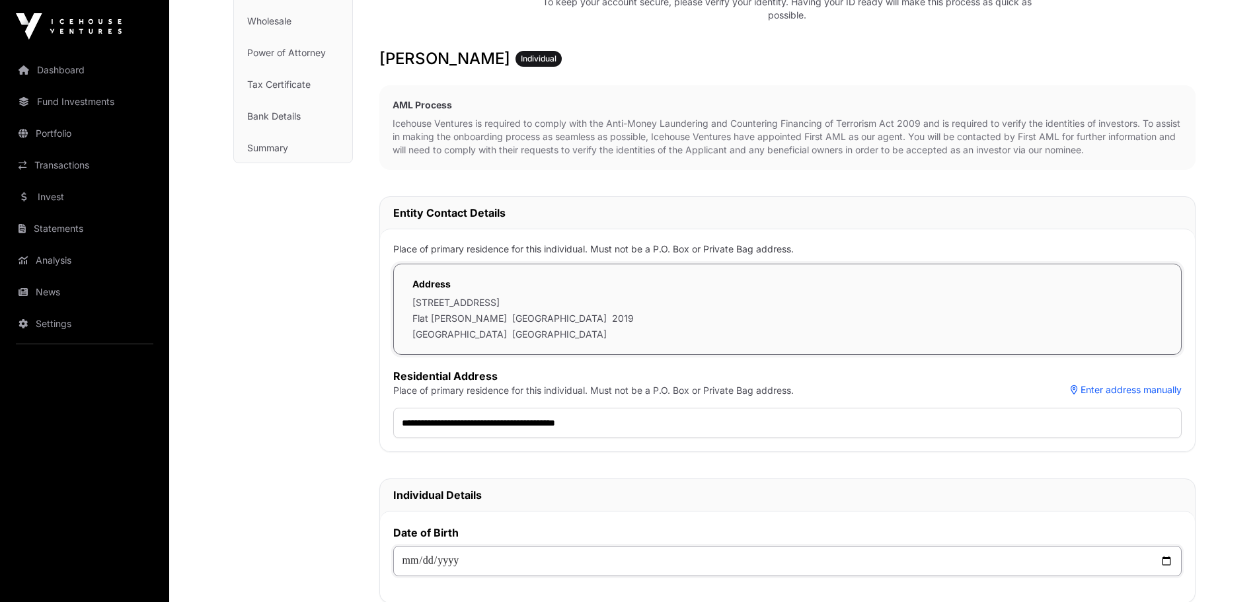
click at [411, 558] on input "date" at bounding box center [787, 561] width 789 height 30
type input "**********"
click at [506, 469] on div "**********" at bounding box center [787, 344] width 816 height 518
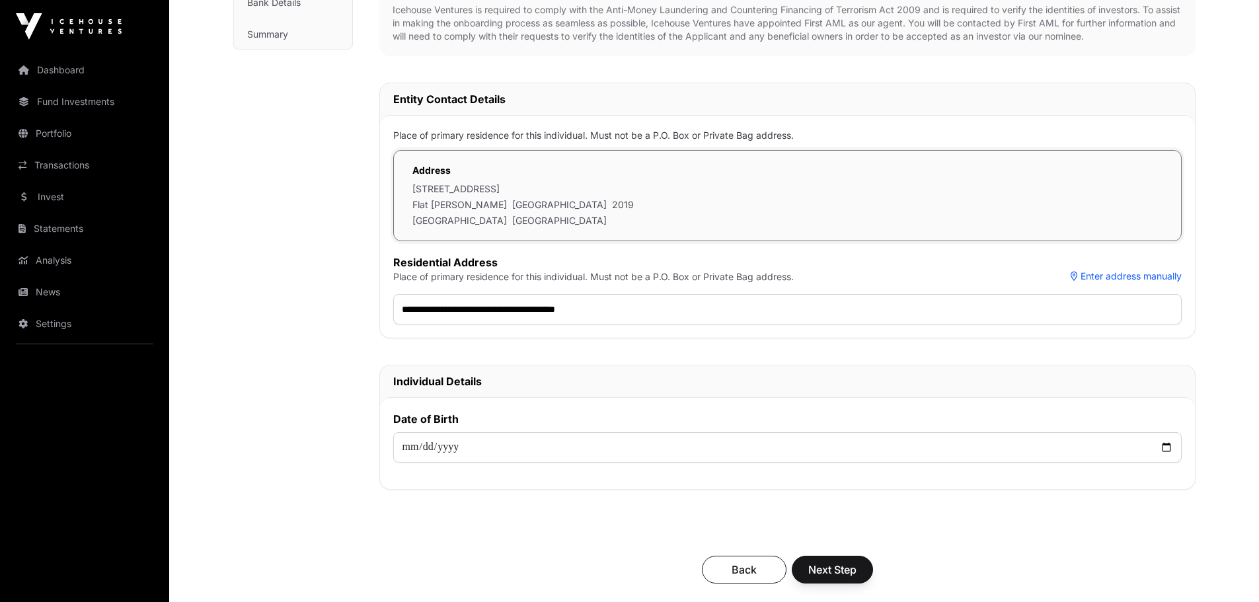
scroll to position [463, 0]
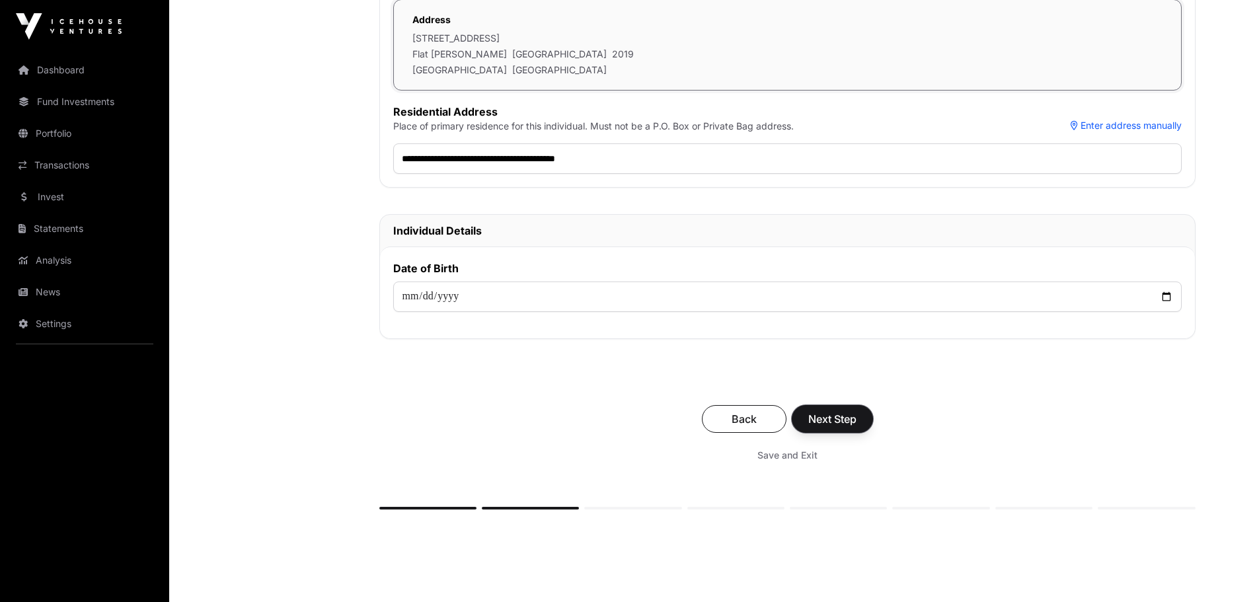
click at [824, 424] on span "Next Step" at bounding box center [832, 419] width 48 height 16
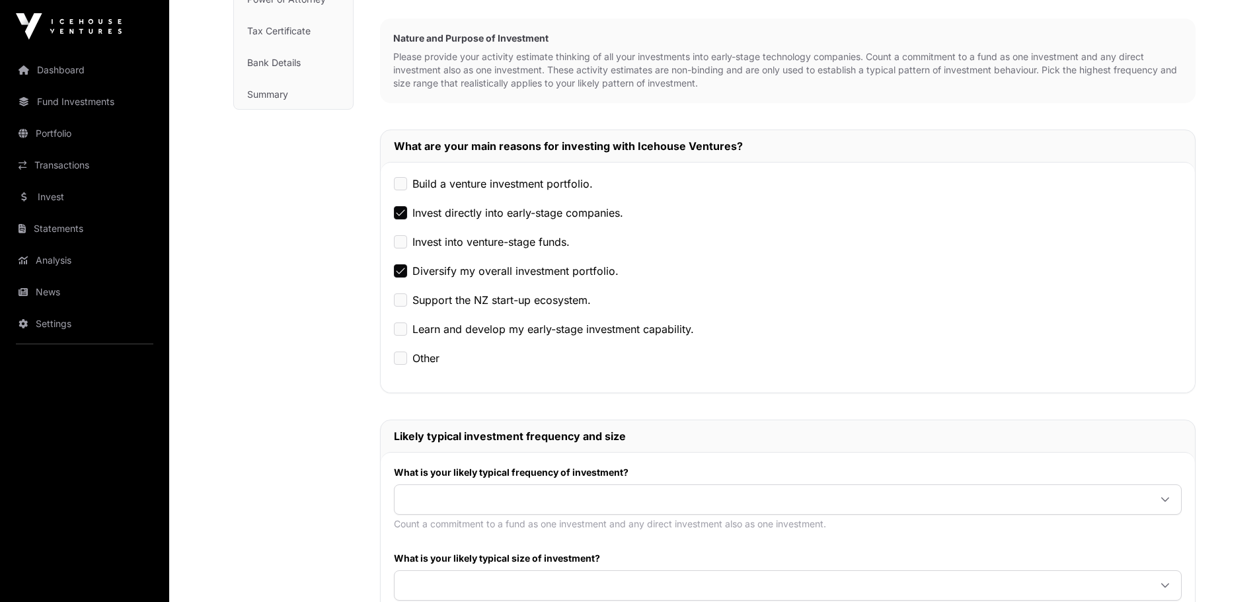
scroll to position [397, 0]
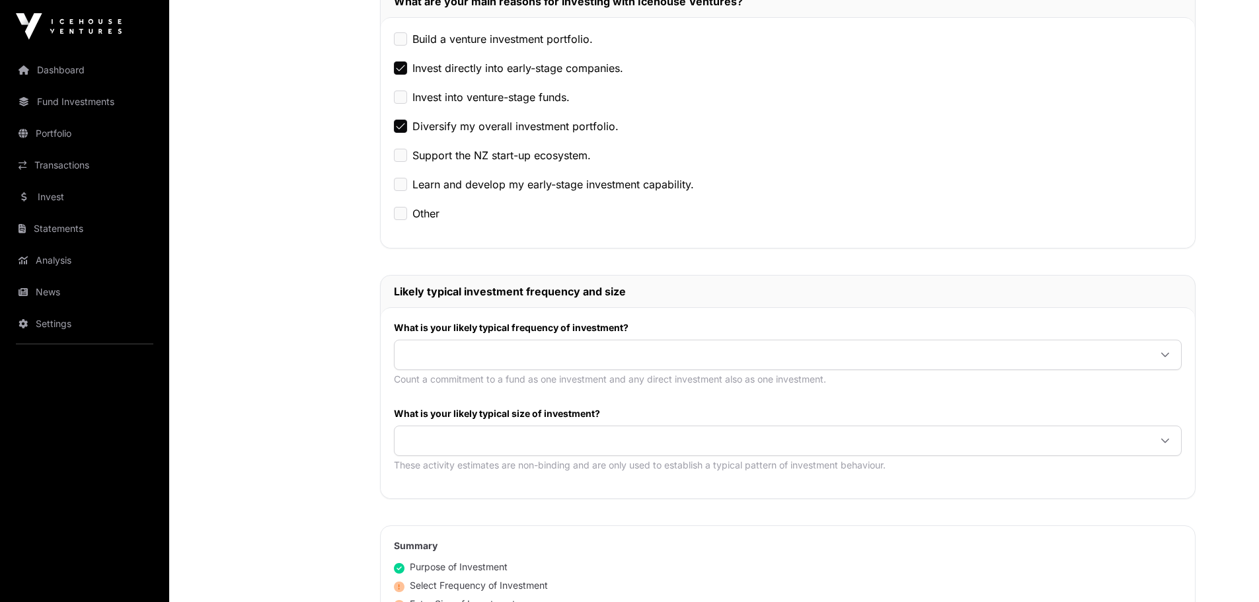
click at [412, 370] on div at bounding box center [788, 355] width 788 height 30
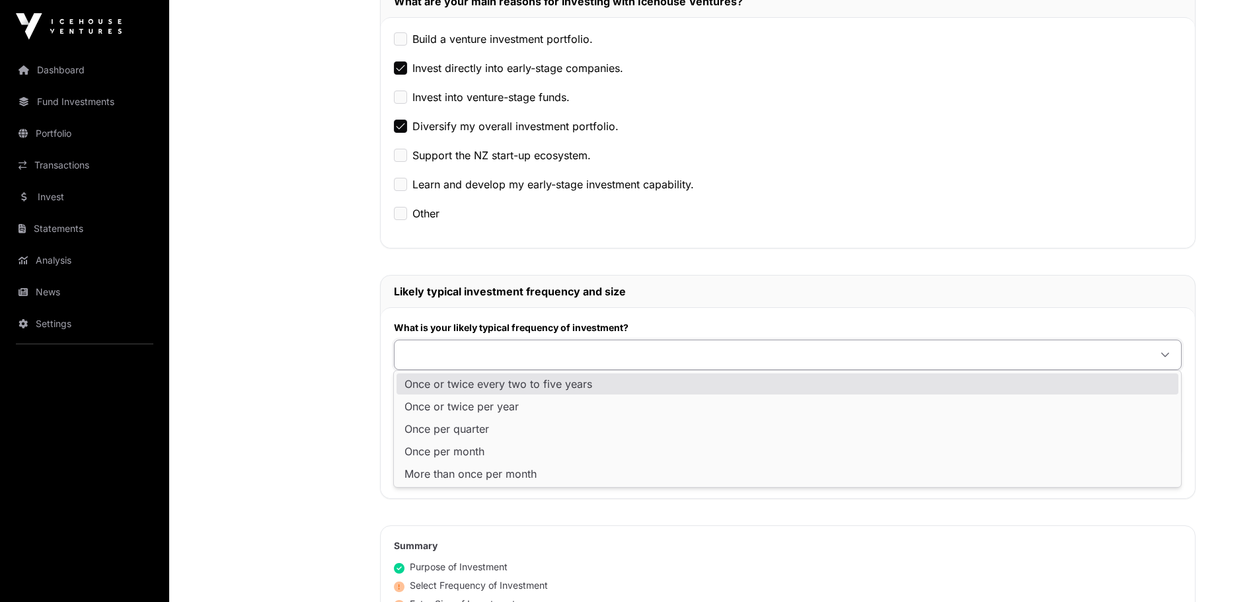
click at [424, 382] on span "Once or twice every two to five years" at bounding box center [499, 384] width 188 height 11
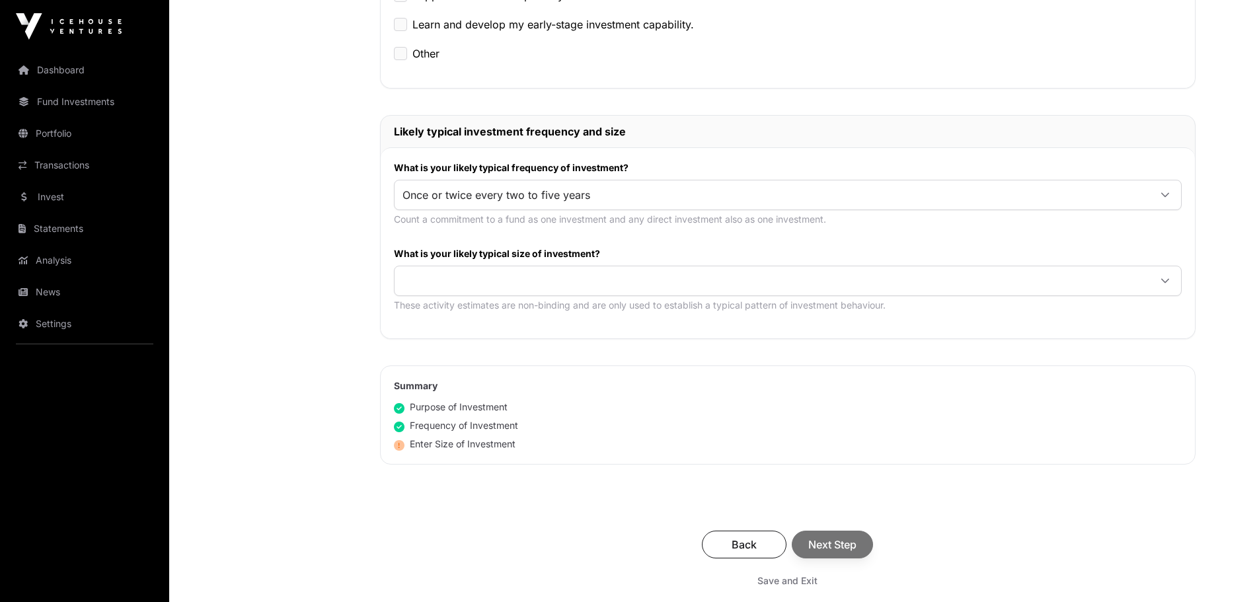
scroll to position [595, 0]
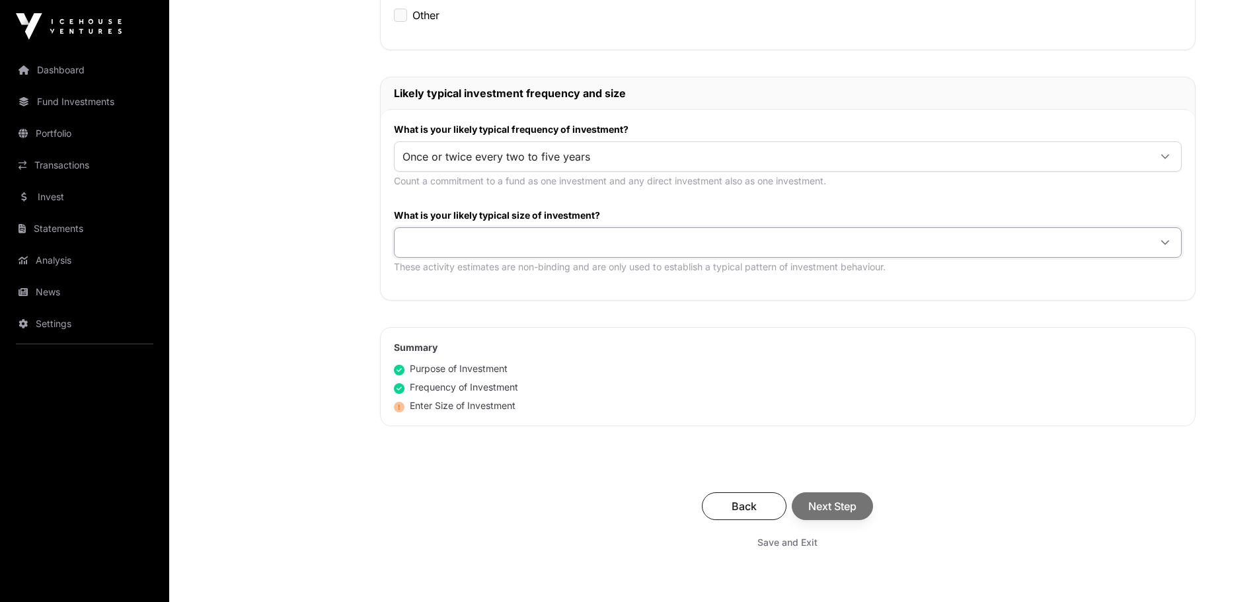
click at [445, 251] on span at bounding box center [772, 243] width 755 height 24
click at [457, 270] on span "$5,000 or more per investment" at bounding box center [483, 271] width 156 height 11
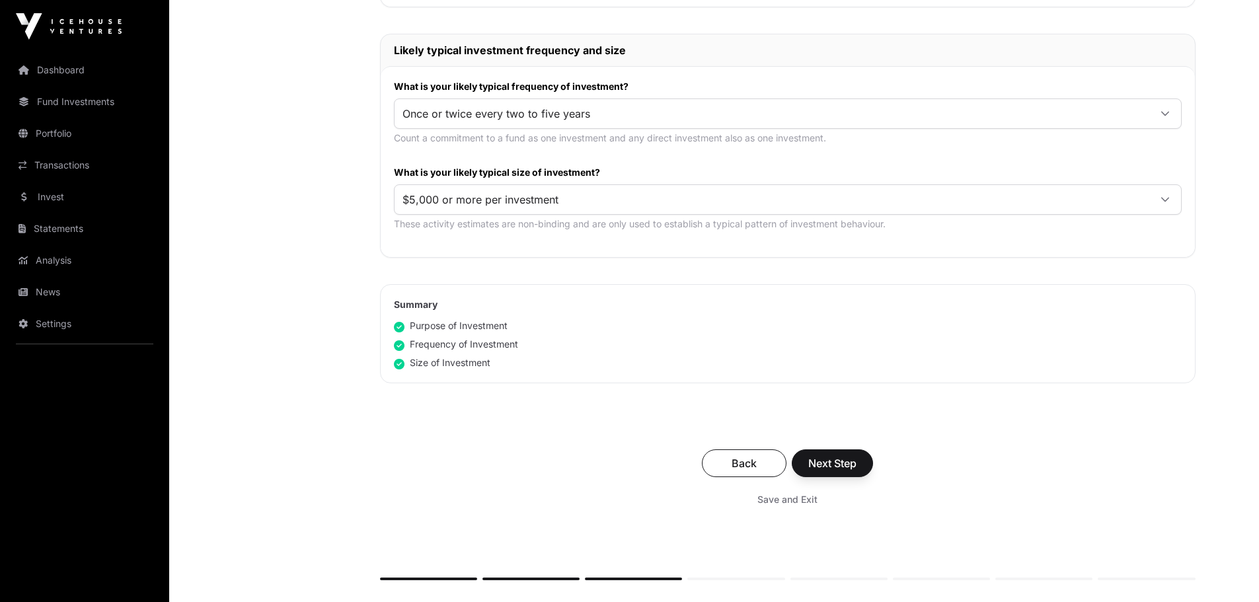
scroll to position [661, 0]
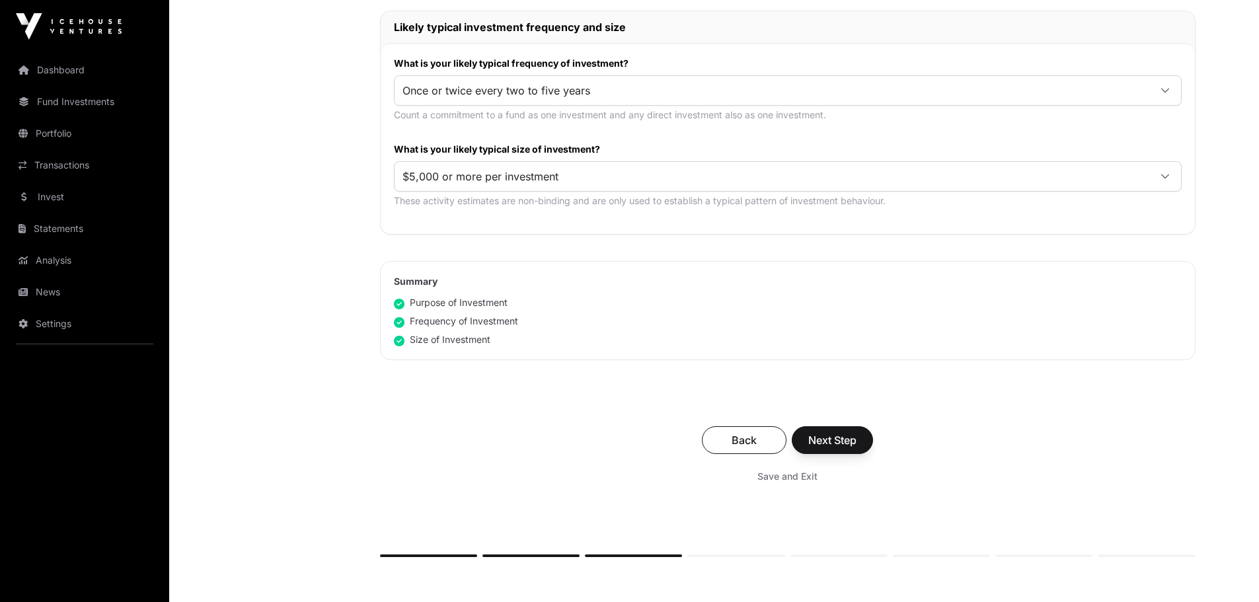
click at [649, 91] on span "Once or twice every two to five years" at bounding box center [772, 91] width 755 height 24
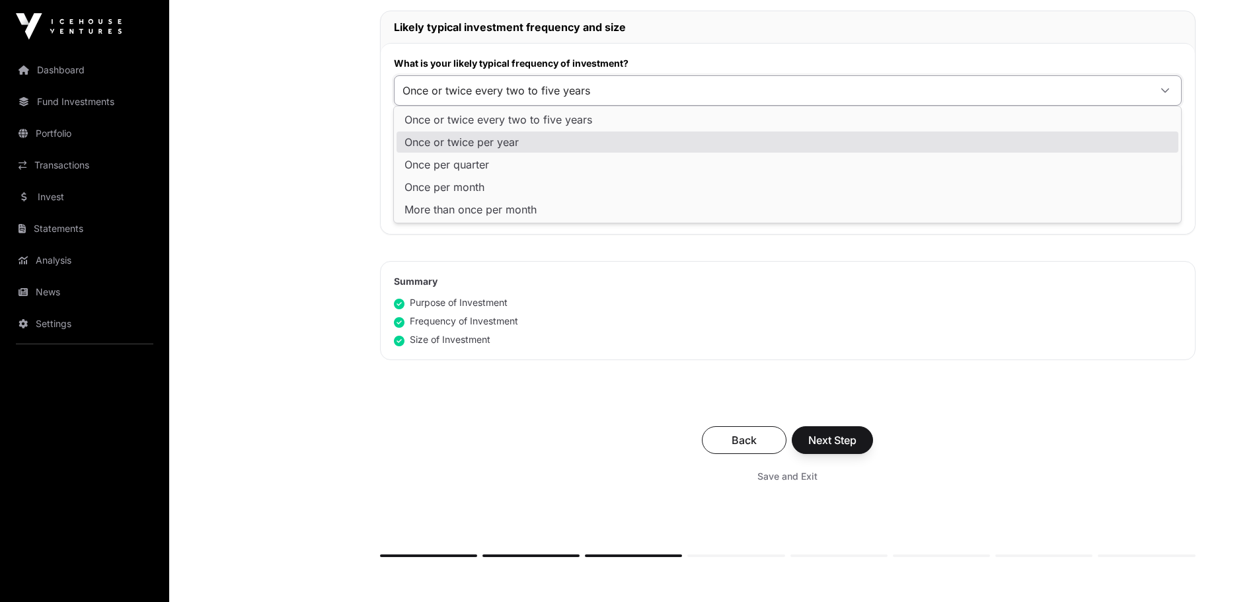
click at [543, 144] on li "Once or twice per year" at bounding box center [788, 142] width 782 height 21
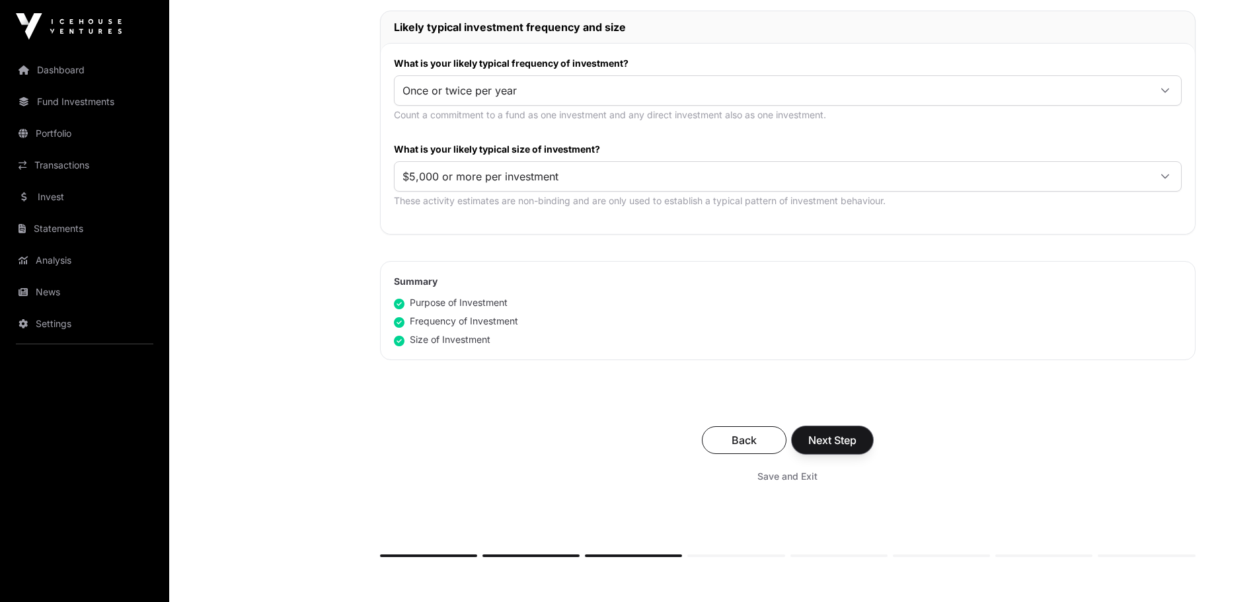
click at [849, 437] on span "Next Step" at bounding box center [832, 440] width 48 height 16
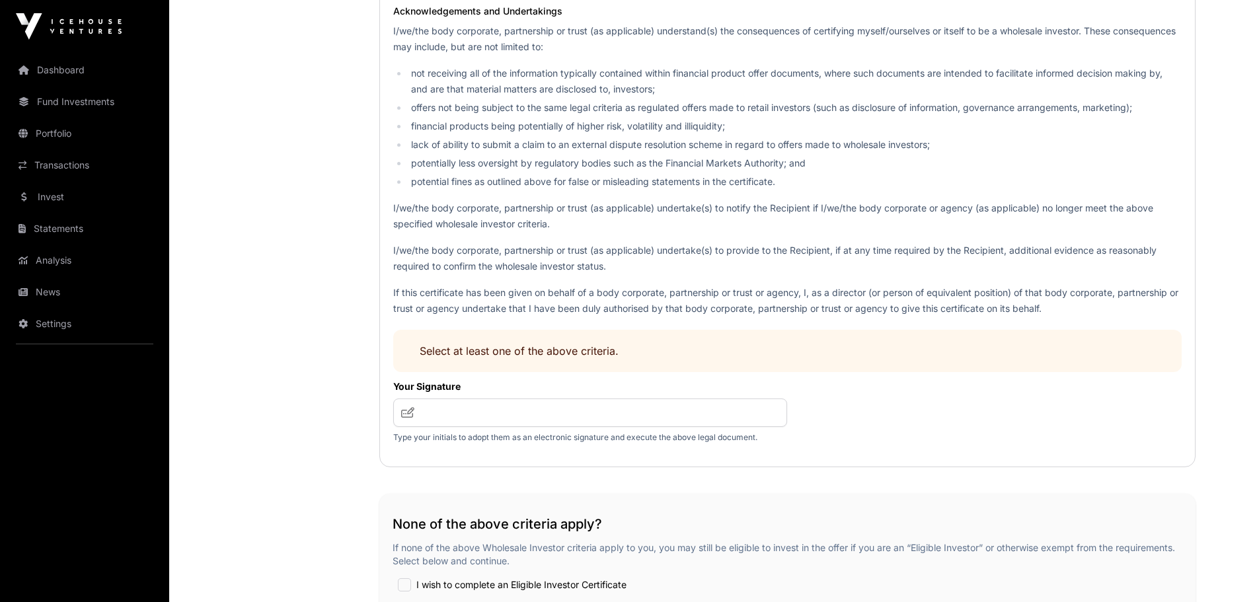
scroll to position [1851, 0]
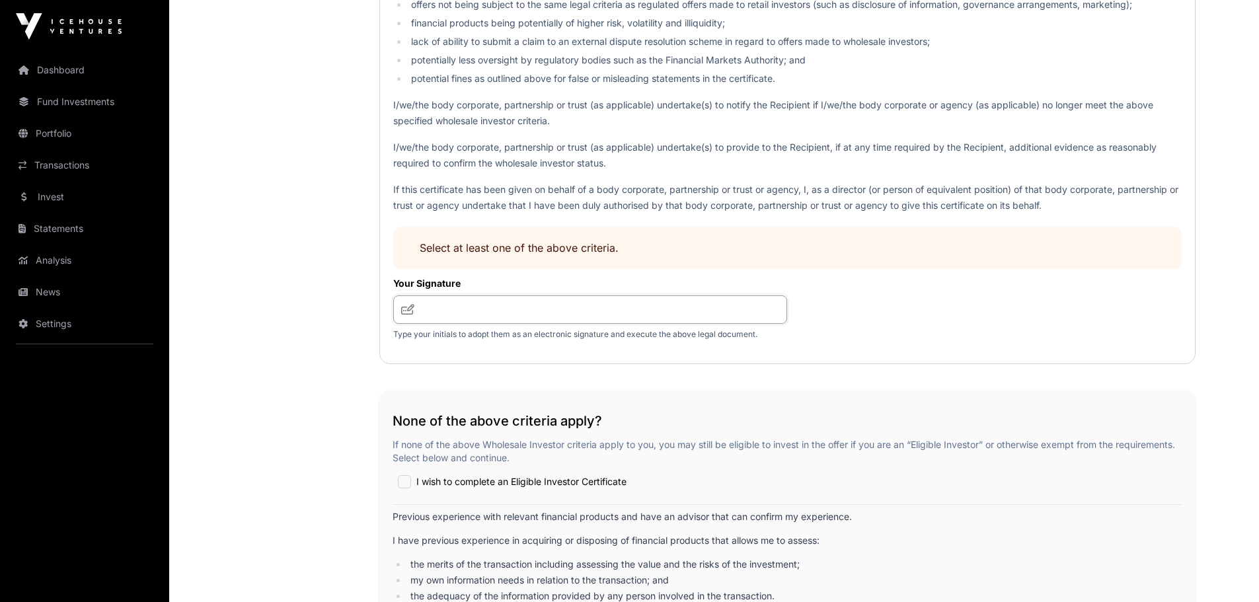
click at [462, 305] on input "text" at bounding box center [590, 309] width 395 height 28
drag, startPoint x: 460, startPoint y: 306, endPoint x: 517, endPoint y: 309, distance: 56.9
click at [517, 309] on input "text" at bounding box center [590, 309] width 395 height 28
click at [410, 312] on icon at bounding box center [407, 309] width 13 height 11
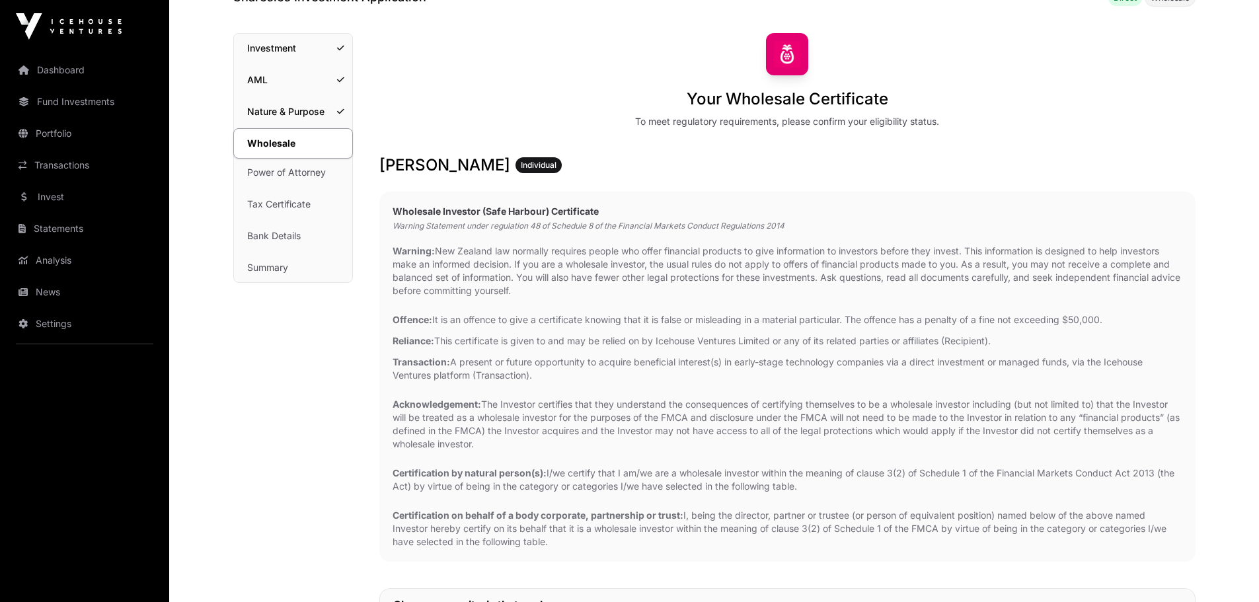
scroll to position [66, 0]
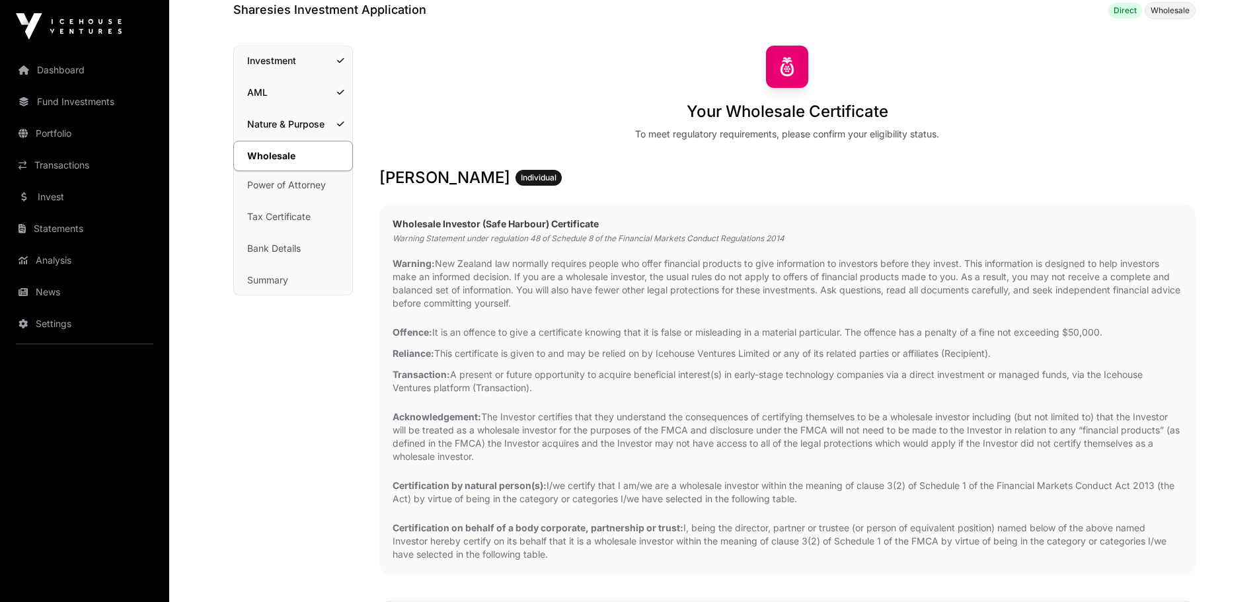
click at [319, 190] on link "Power of Attorney" at bounding box center [293, 185] width 118 height 29
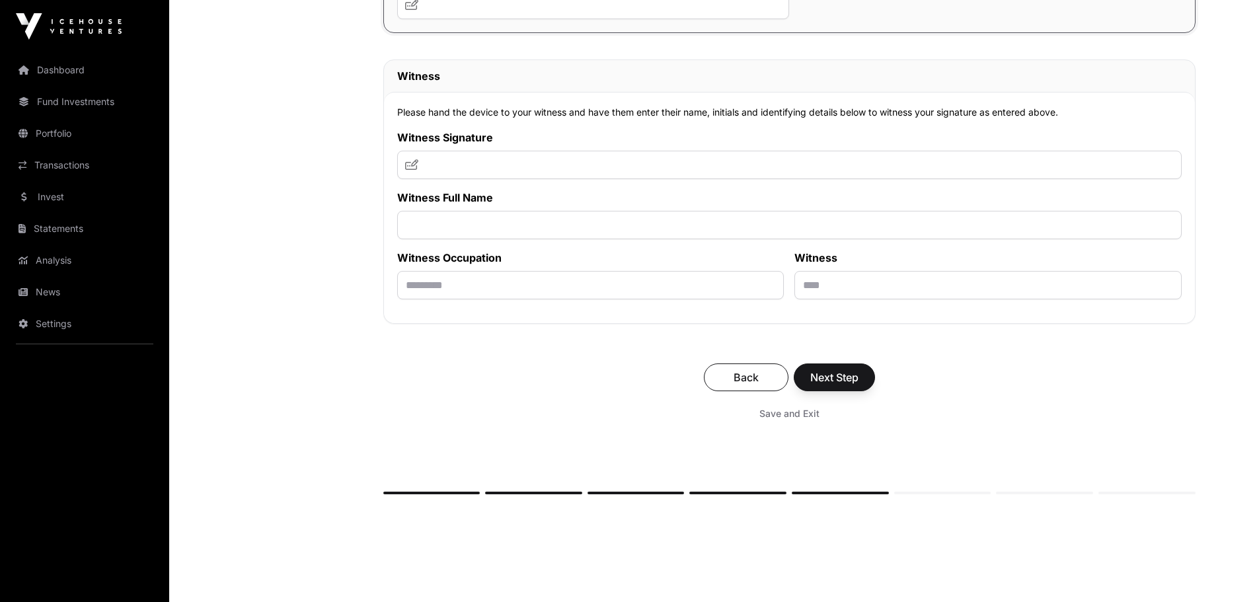
scroll to position [7602, 0]
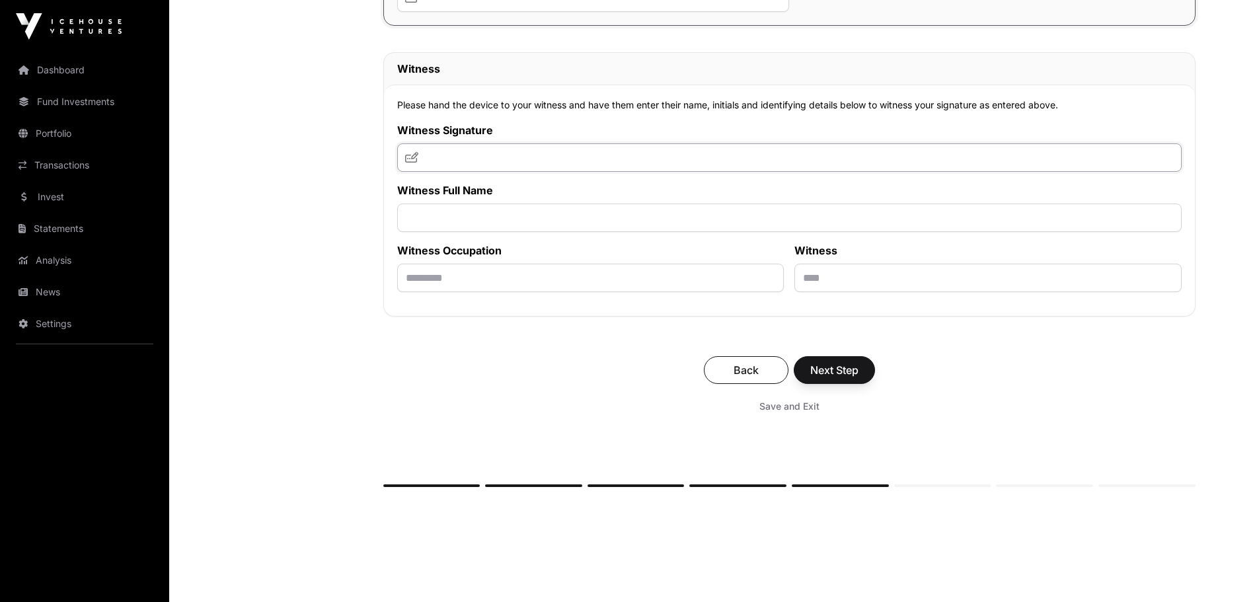
click at [479, 157] on input "text" at bounding box center [789, 157] width 785 height 28
click at [414, 165] on span at bounding box center [411, 157] width 13 height 16
click at [409, 163] on icon at bounding box center [411, 157] width 13 height 11
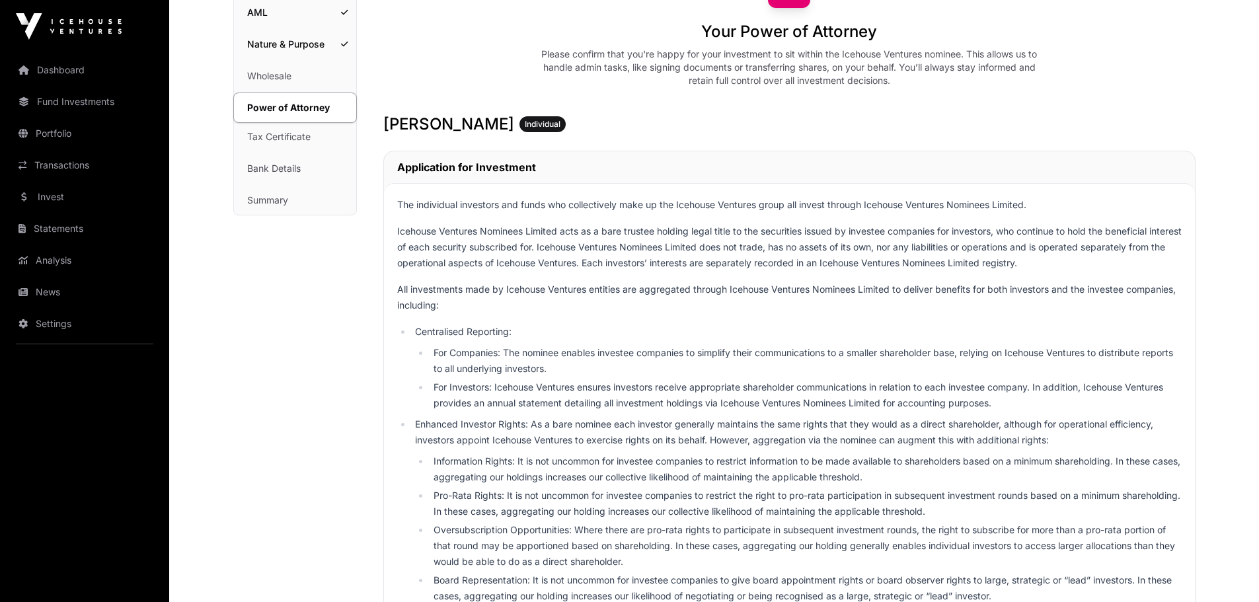
scroll to position [0, 0]
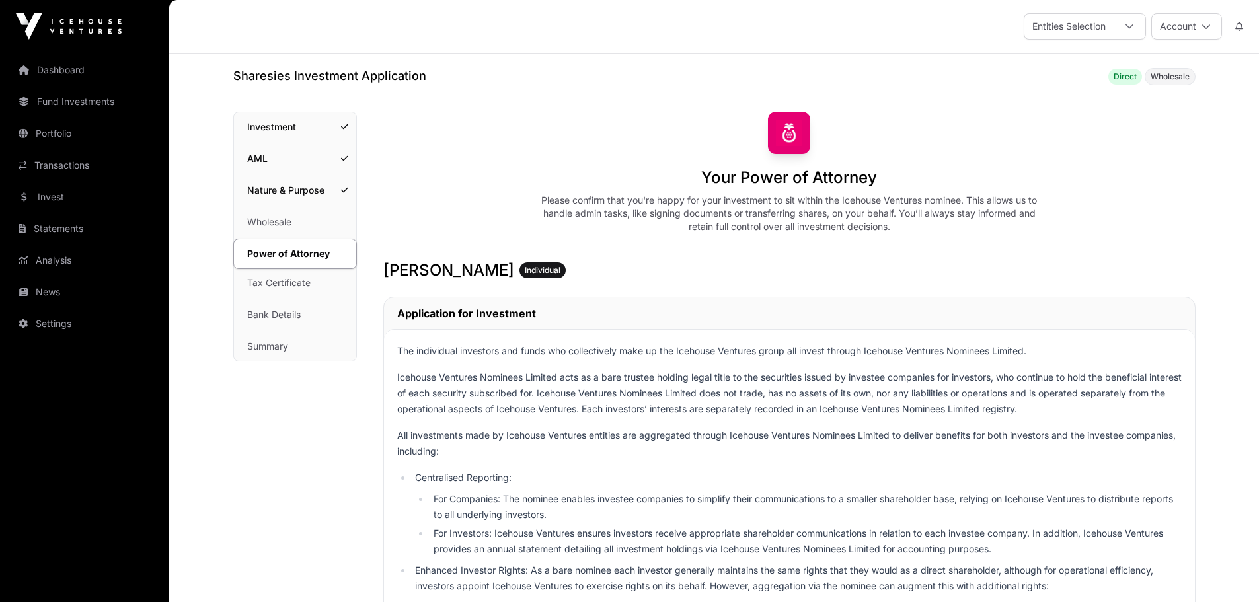
click at [253, 275] on link "Tax Certificate" at bounding box center [295, 282] width 122 height 29
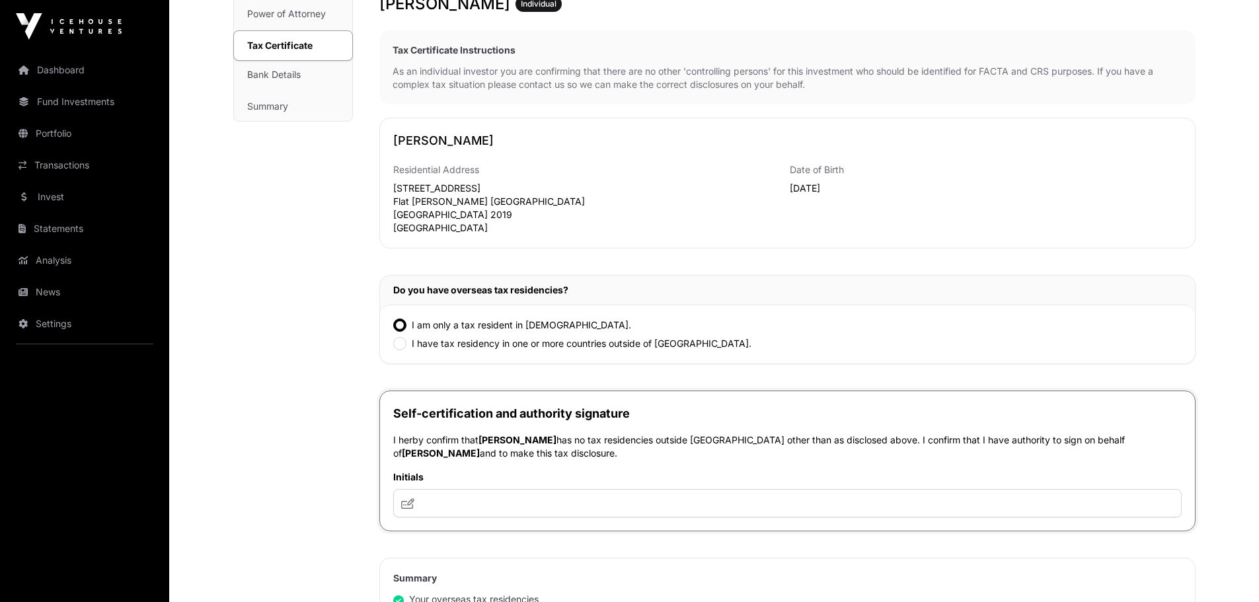
scroll to position [132, 0]
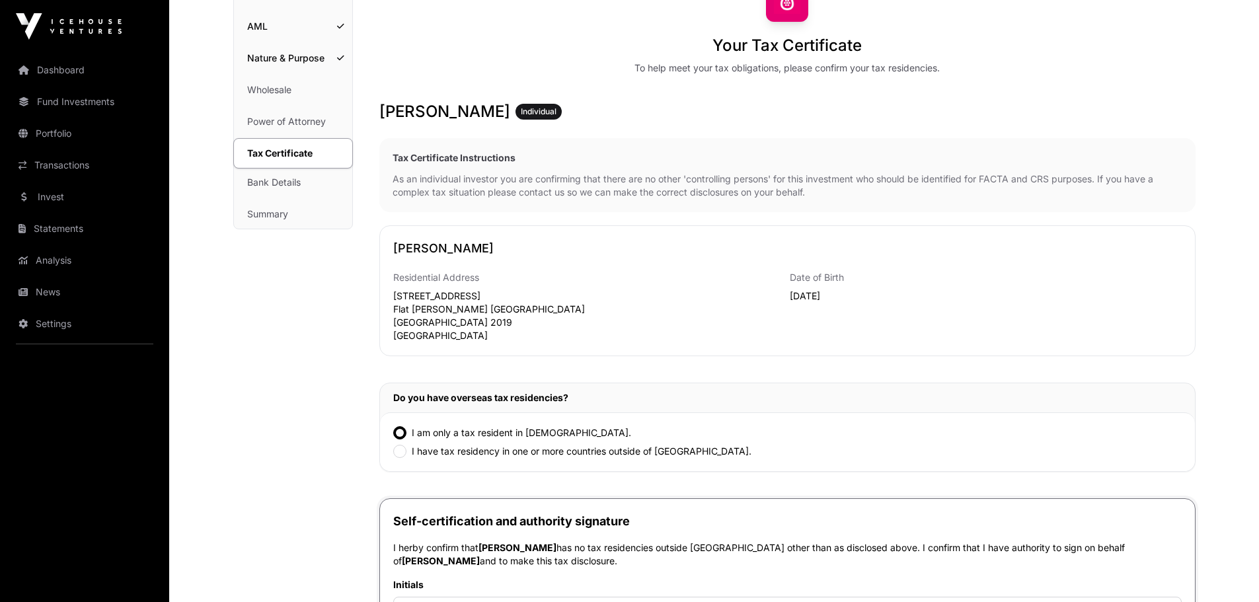
click at [277, 186] on link "Bank Details" at bounding box center [293, 182] width 118 height 29
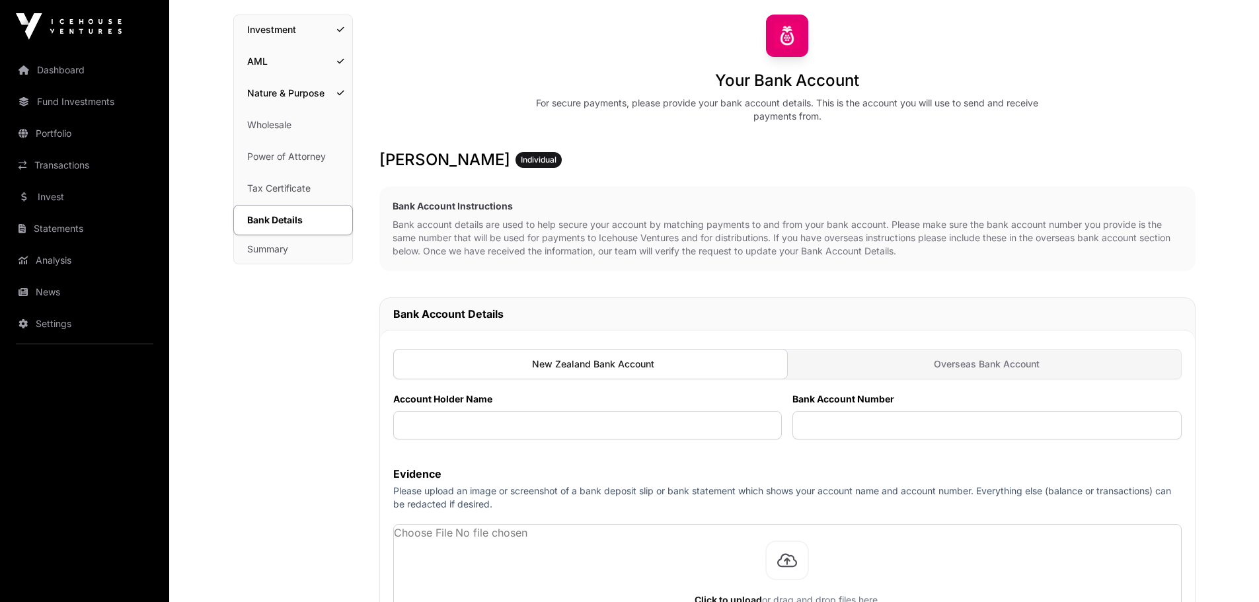
scroll to position [264, 0]
